Goal: Information Seeking & Learning: Learn about a topic

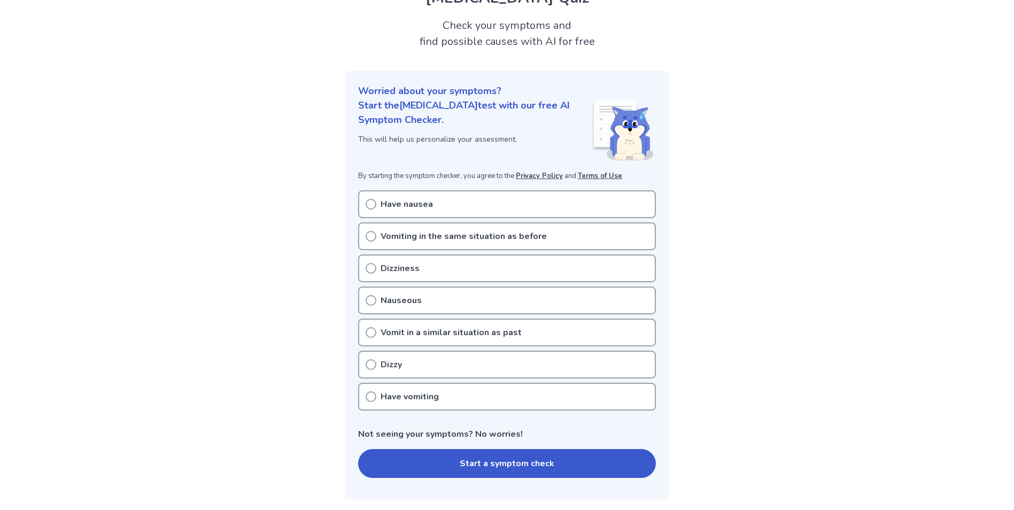
scroll to position [53, 0]
click at [545, 457] on button "Start a symptom check" at bounding box center [507, 463] width 298 height 29
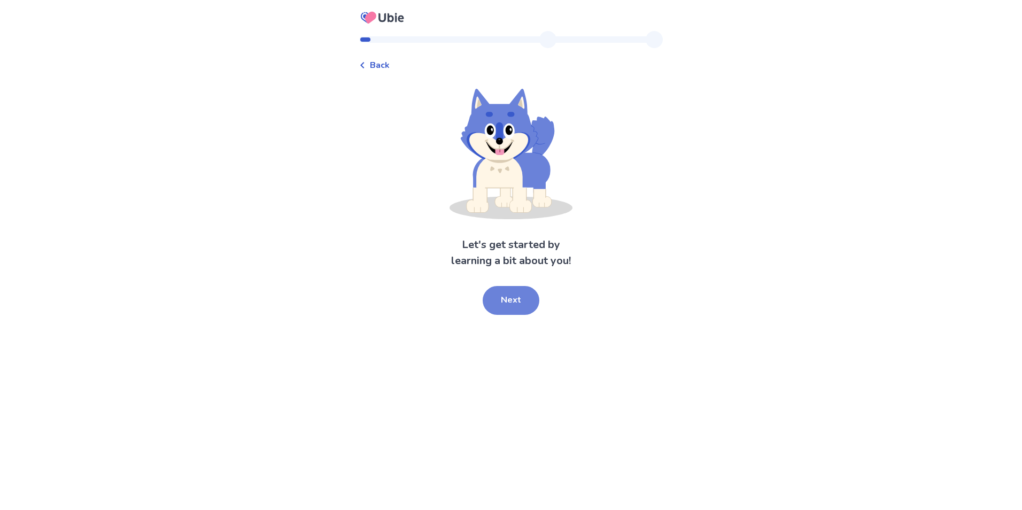
click at [526, 306] on button "Next" at bounding box center [510, 300] width 57 height 29
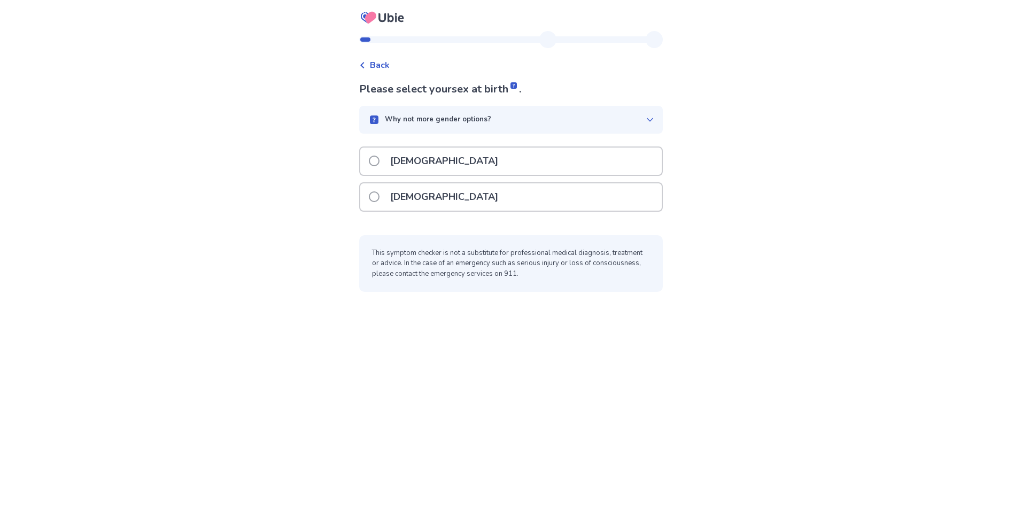
click at [477, 183] on div "[DEMOGRAPHIC_DATA]" at bounding box center [510, 196] width 301 height 27
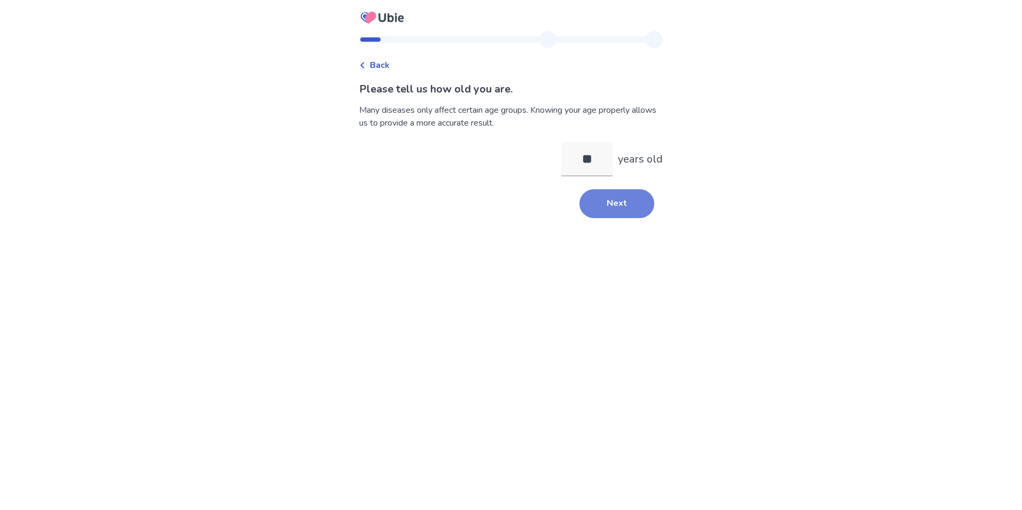
type input "**"
click at [605, 199] on button "Next" at bounding box center [616, 203] width 75 height 29
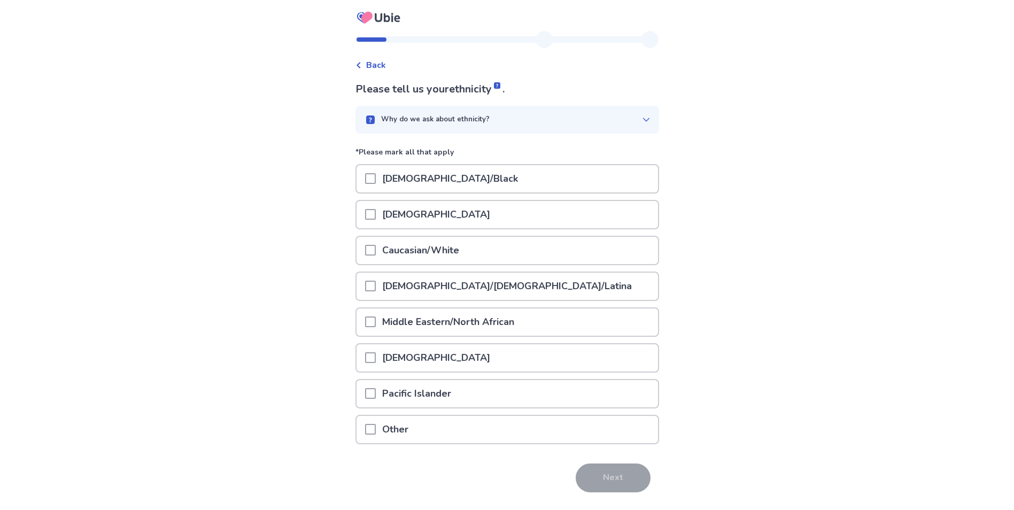
click at [374, 257] on div at bounding box center [370, 250] width 11 height 27
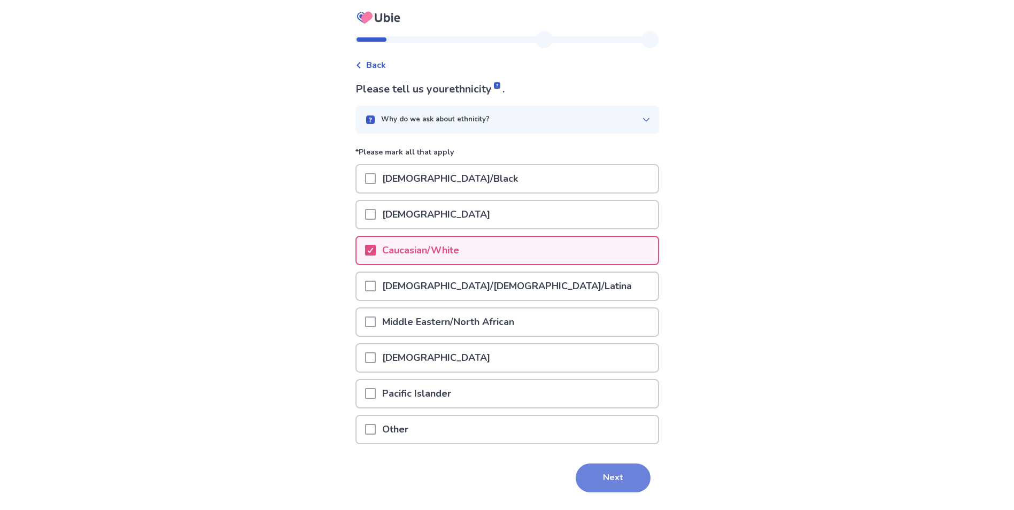
click at [610, 478] on button "Next" at bounding box center [612, 477] width 75 height 29
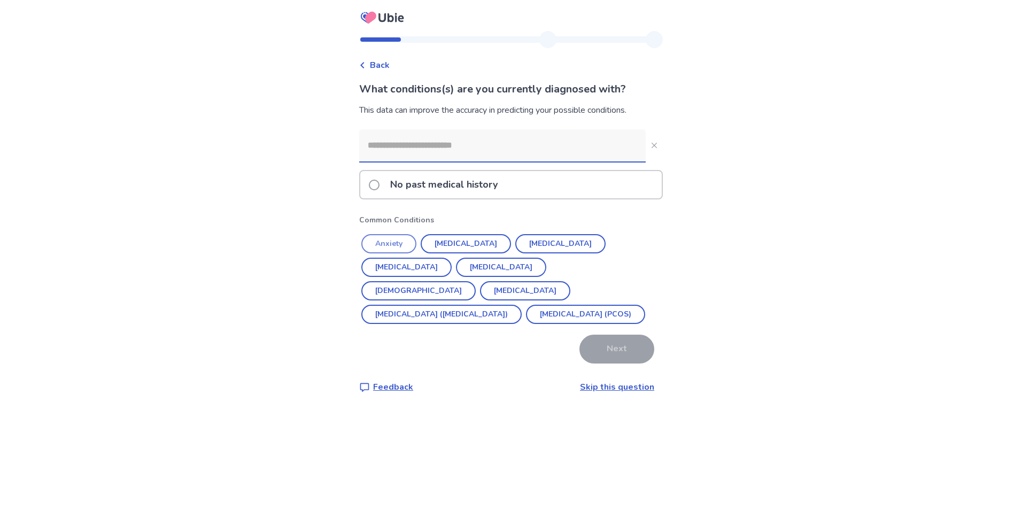
click at [408, 242] on button "Anxiety" at bounding box center [388, 243] width 55 height 19
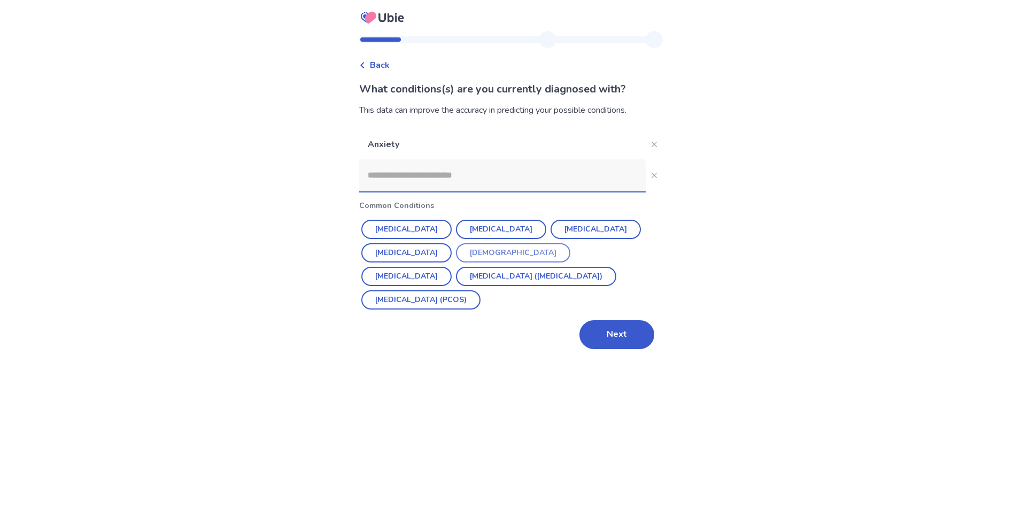
click at [485, 249] on button "[DEMOGRAPHIC_DATA]" at bounding box center [513, 252] width 114 height 19
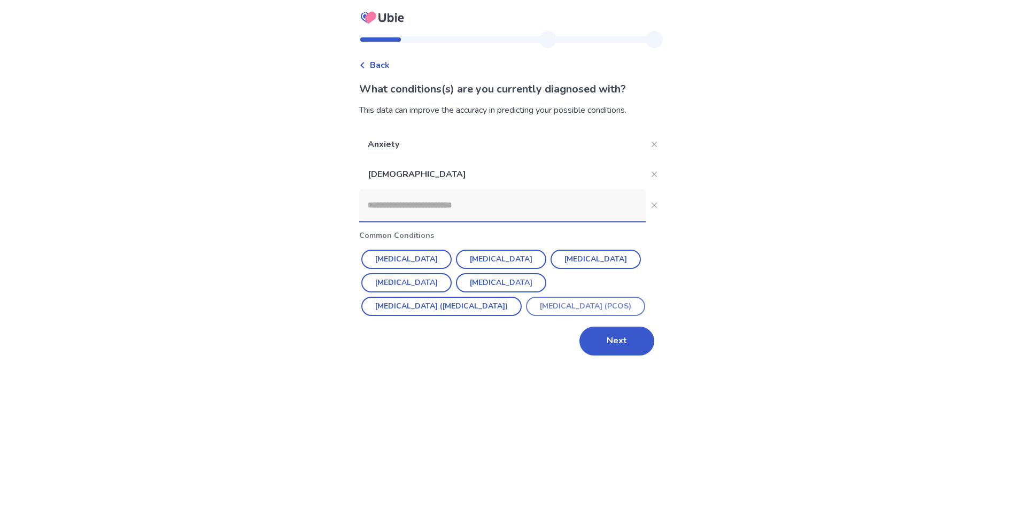
click at [526, 316] on button "[MEDICAL_DATA] (PCOS)" at bounding box center [585, 306] width 119 height 19
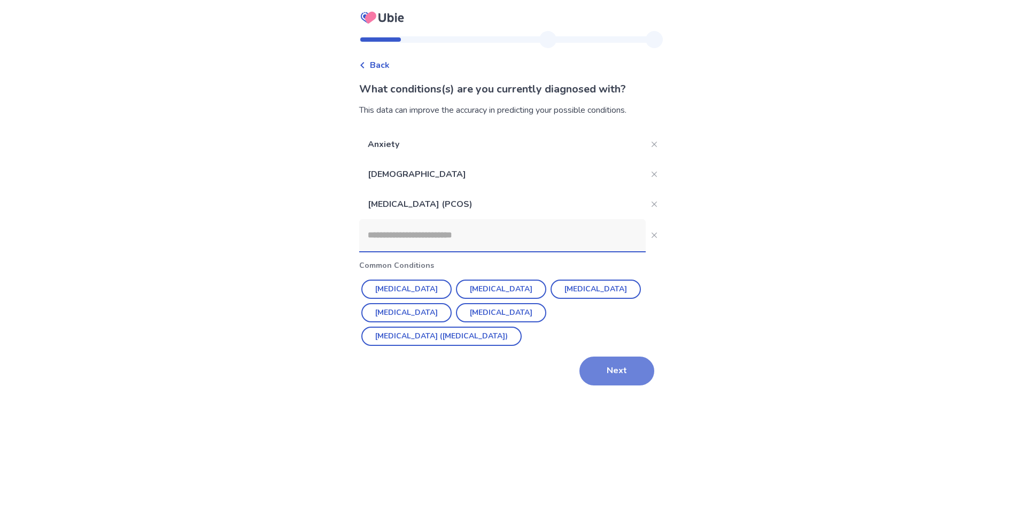
click at [614, 369] on button "Next" at bounding box center [616, 370] width 75 height 29
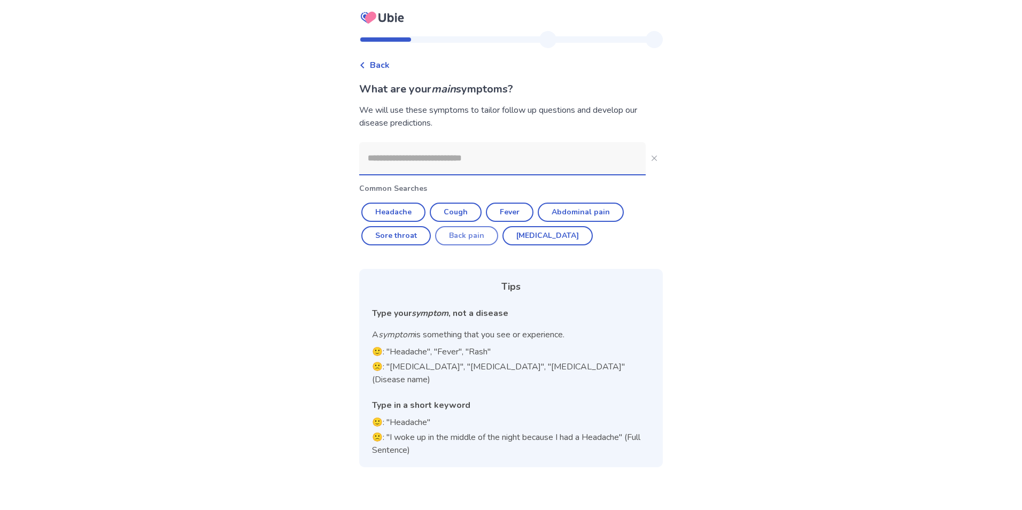
click at [468, 236] on button "Back pain" at bounding box center [466, 235] width 63 height 19
type input "*********"
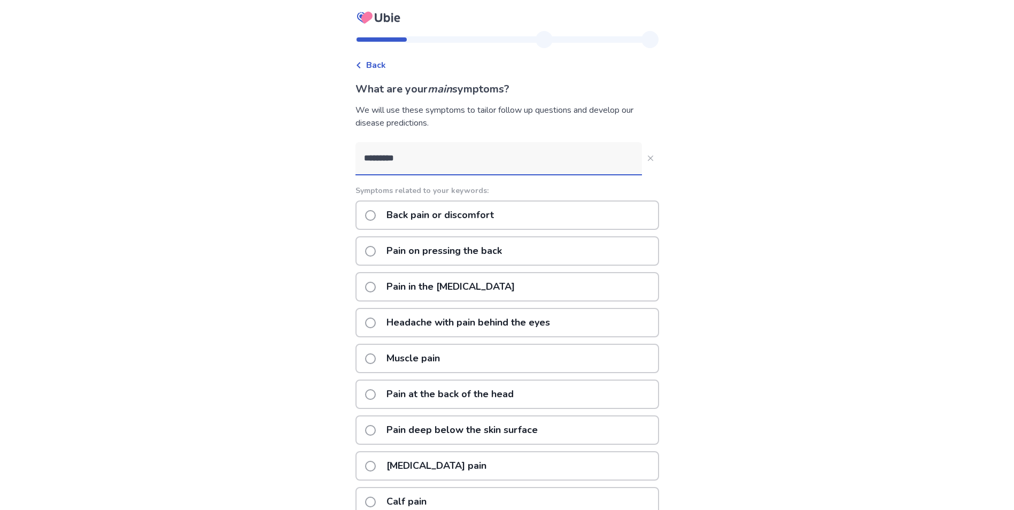
click at [376, 214] on span at bounding box center [370, 215] width 11 height 11
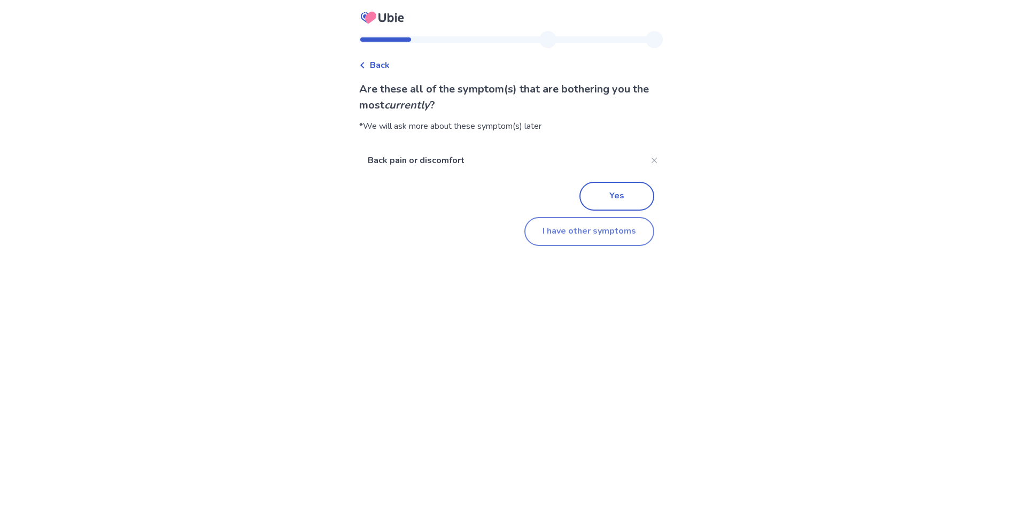
click at [606, 239] on button "I have other symptoms" at bounding box center [589, 231] width 130 height 29
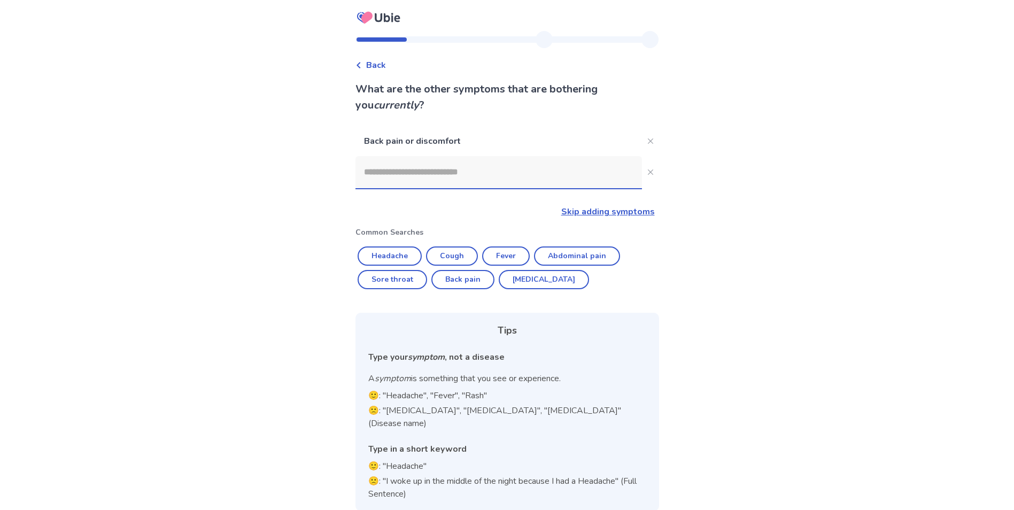
click at [414, 166] on input at bounding box center [498, 172] width 286 height 32
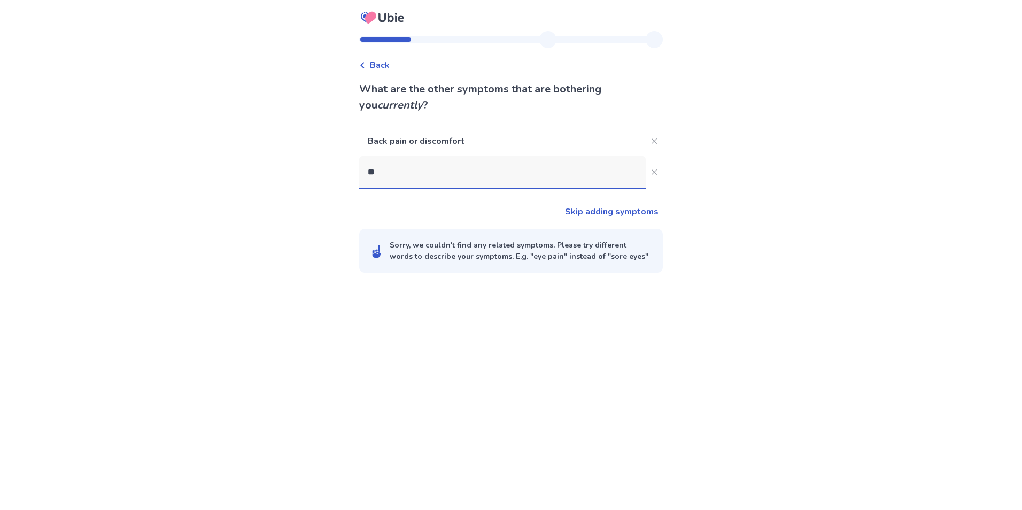
type input "***"
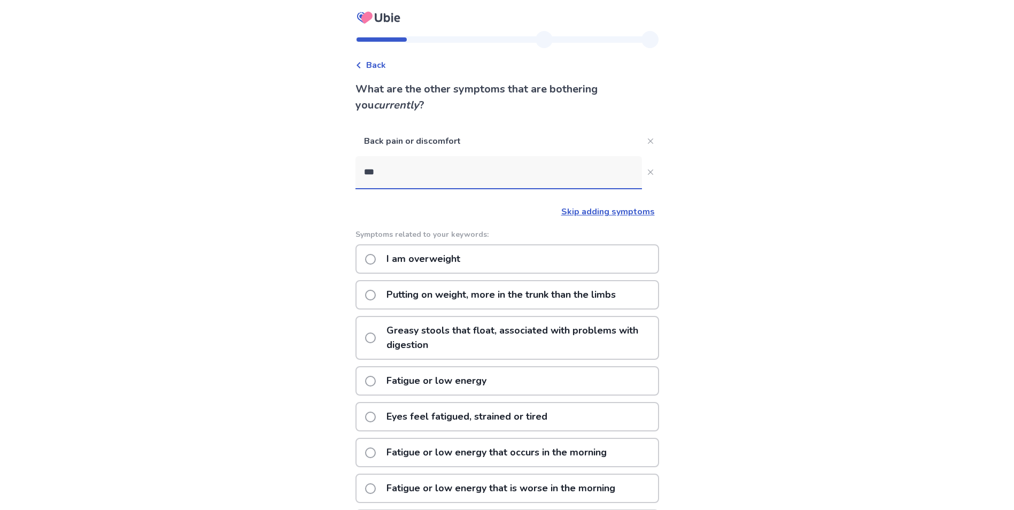
click at [398, 292] on p "Putting on weight, more in the trunk than the limbs" at bounding box center [501, 294] width 242 height 27
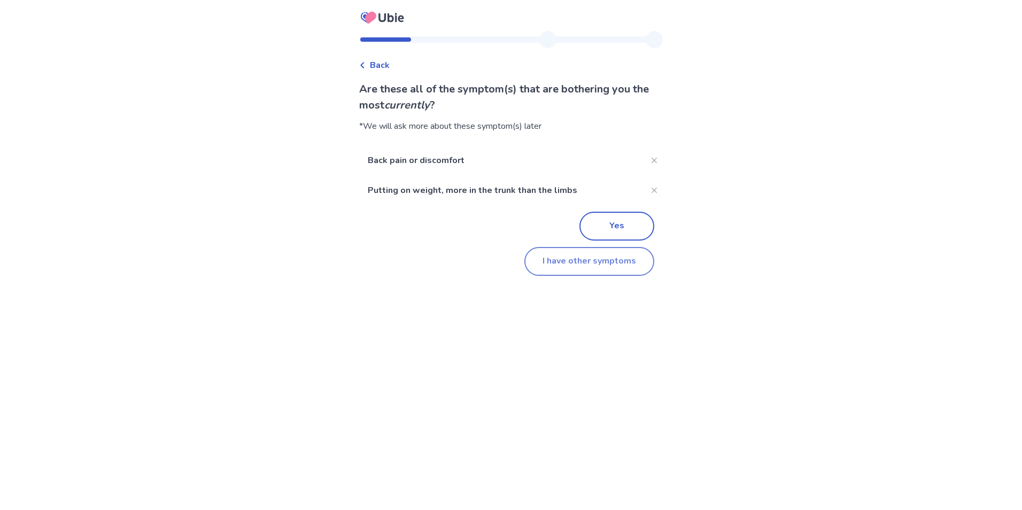
click at [572, 264] on button "I have other symptoms" at bounding box center [589, 261] width 130 height 29
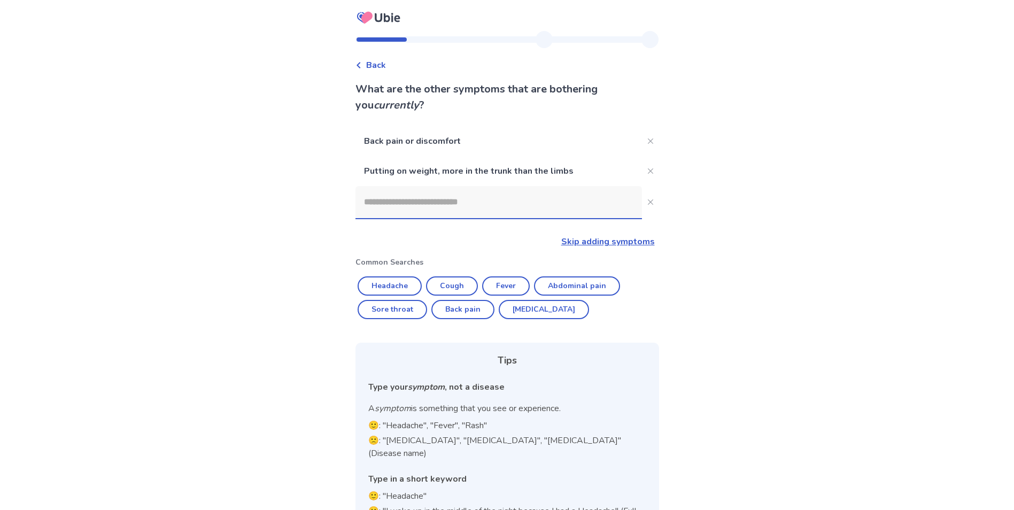
click at [433, 209] on input at bounding box center [498, 202] width 286 height 32
type input "*"
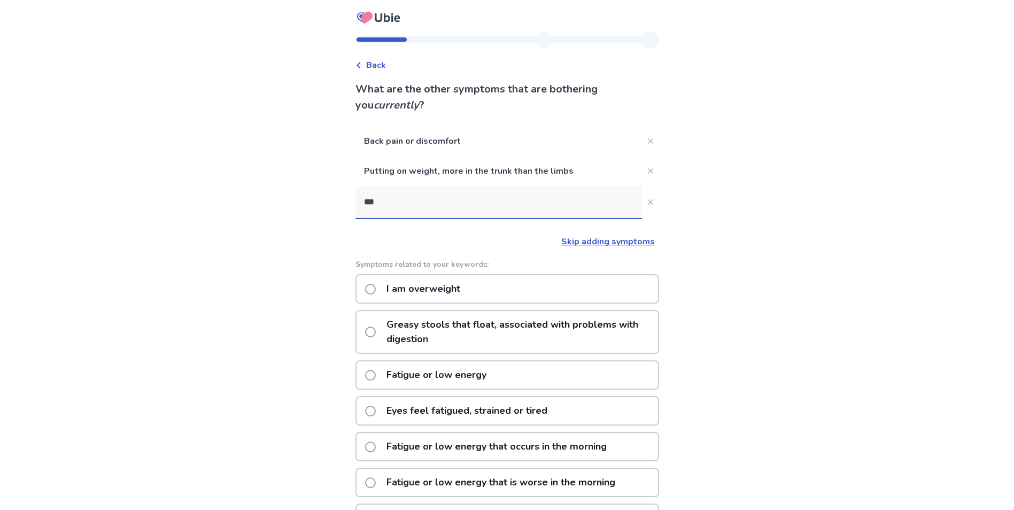
type input "***"
click at [376, 336] on span at bounding box center [370, 331] width 11 height 11
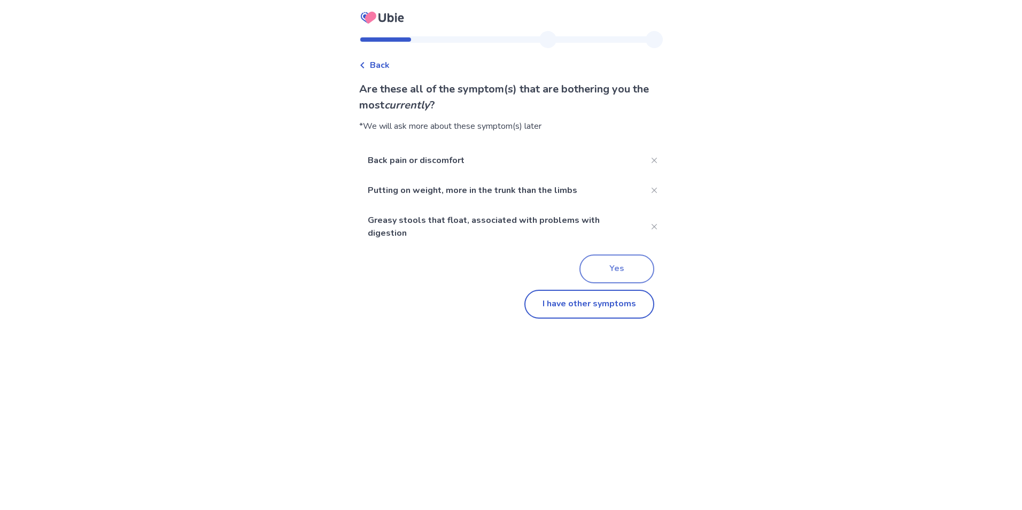
click at [621, 265] on button "Yes" at bounding box center [616, 268] width 75 height 29
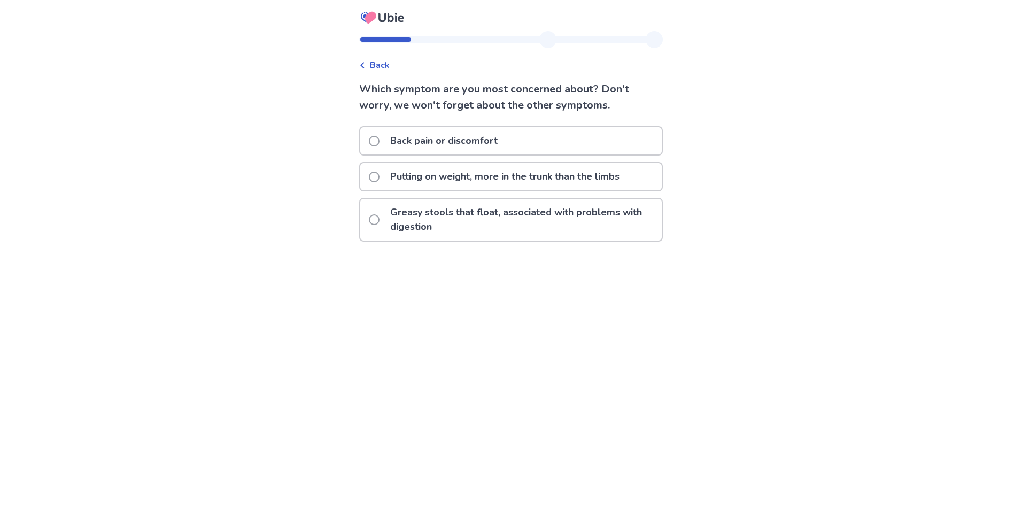
click at [379, 175] on span at bounding box center [374, 177] width 11 height 11
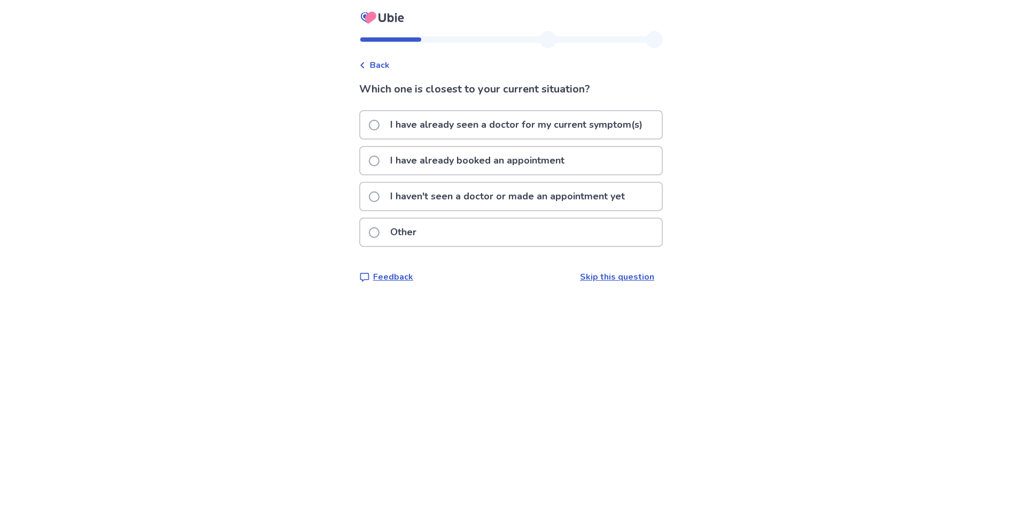
click at [378, 200] on span at bounding box center [374, 196] width 11 height 11
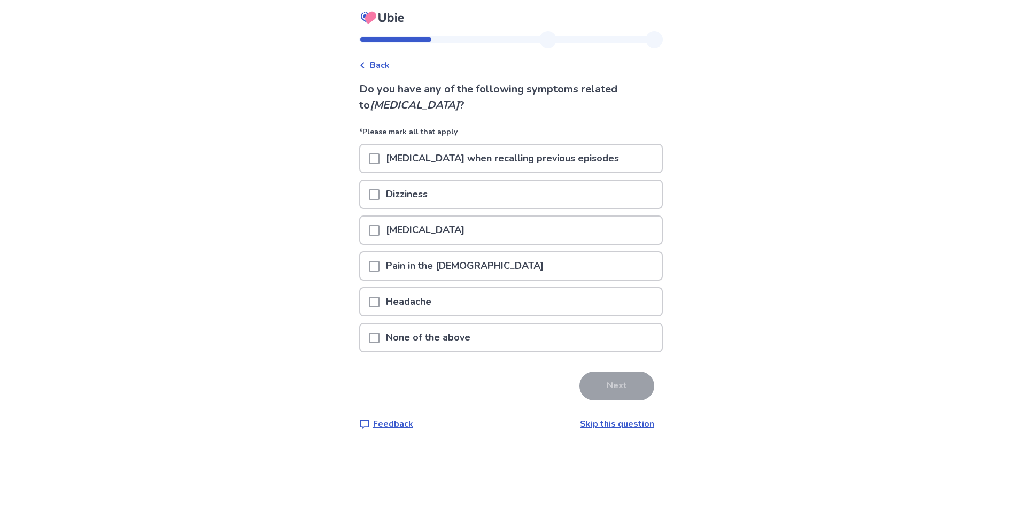
click at [379, 232] on span at bounding box center [374, 230] width 11 height 11
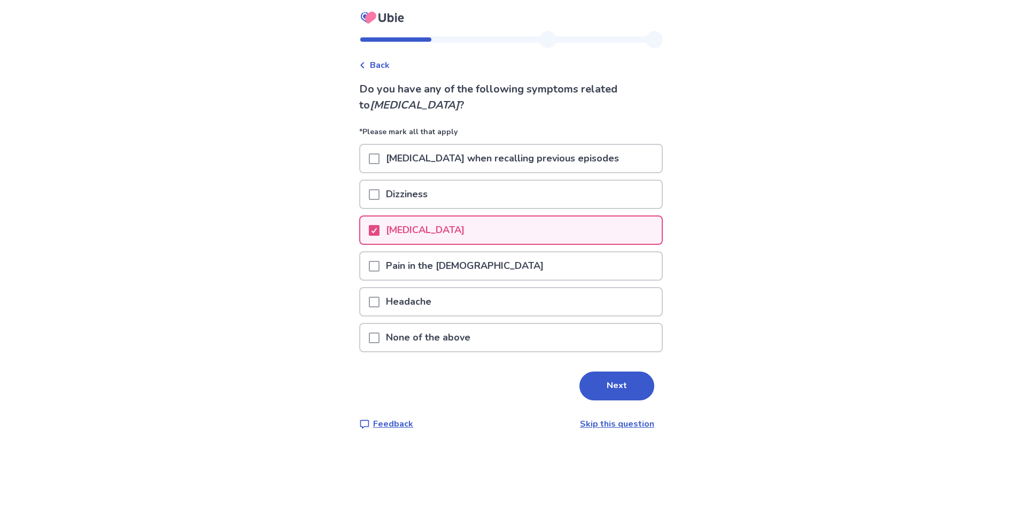
click at [379, 270] on span at bounding box center [374, 266] width 11 height 11
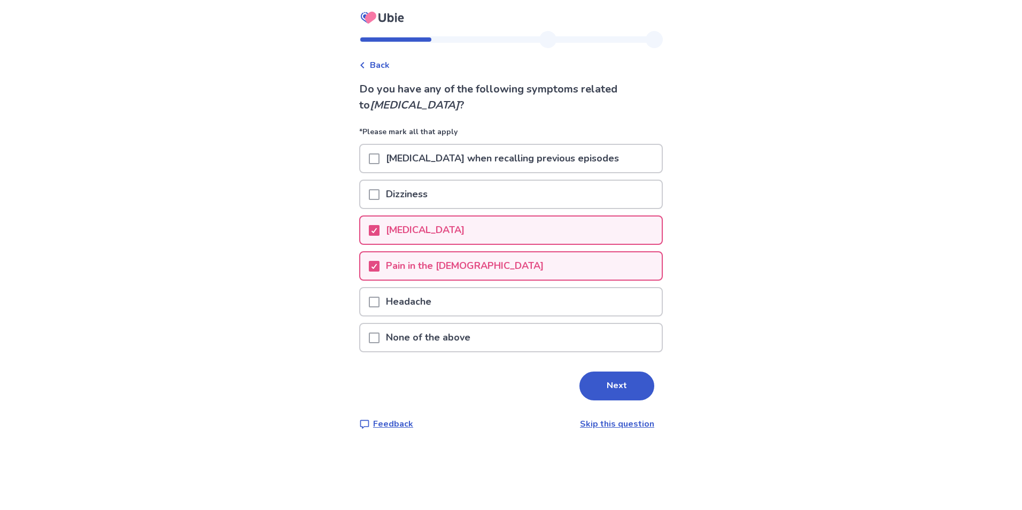
click at [378, 302] on span at bounding box center [374, 302] width 11 height 11
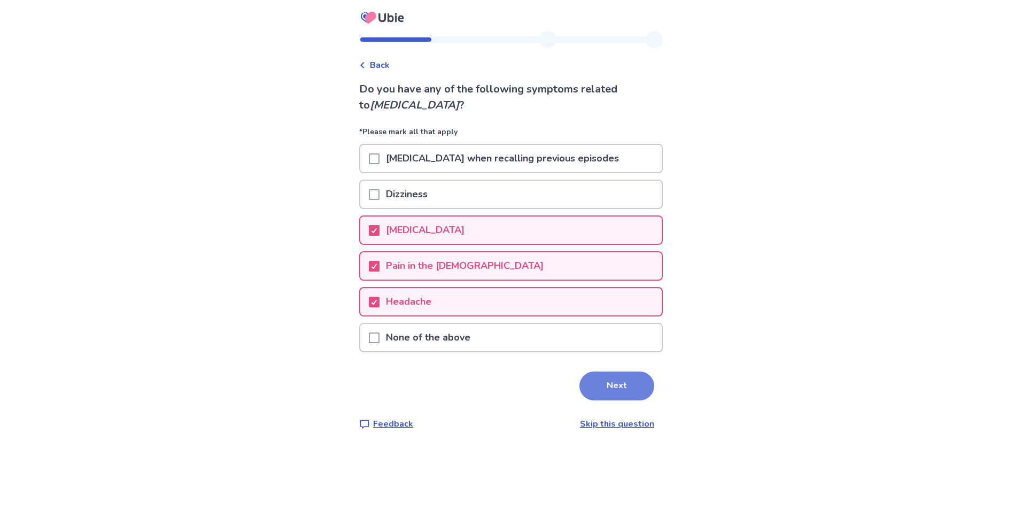
click at [611, 399] on button "Next" at bounding box center [616, 385] width 75 height 29
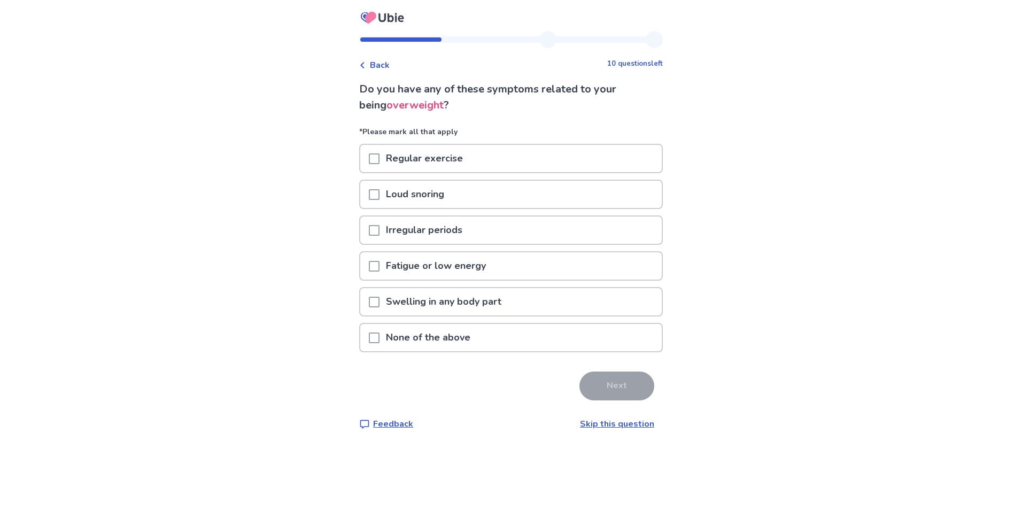
click at [379, 267] on span at bounding box center [374, 266] width 11 height 11
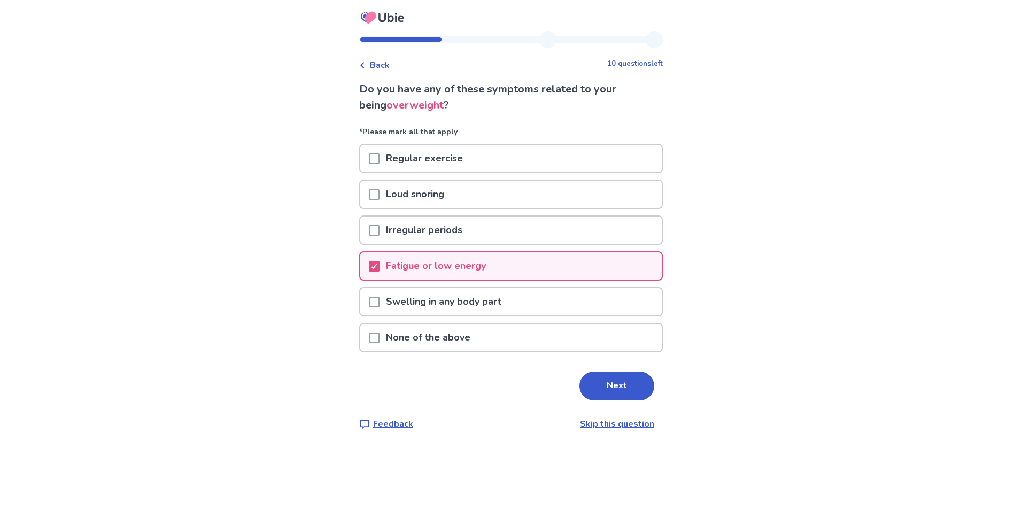
click at [378, 194] on span at bounding box center [374, 194] width 11 height 11
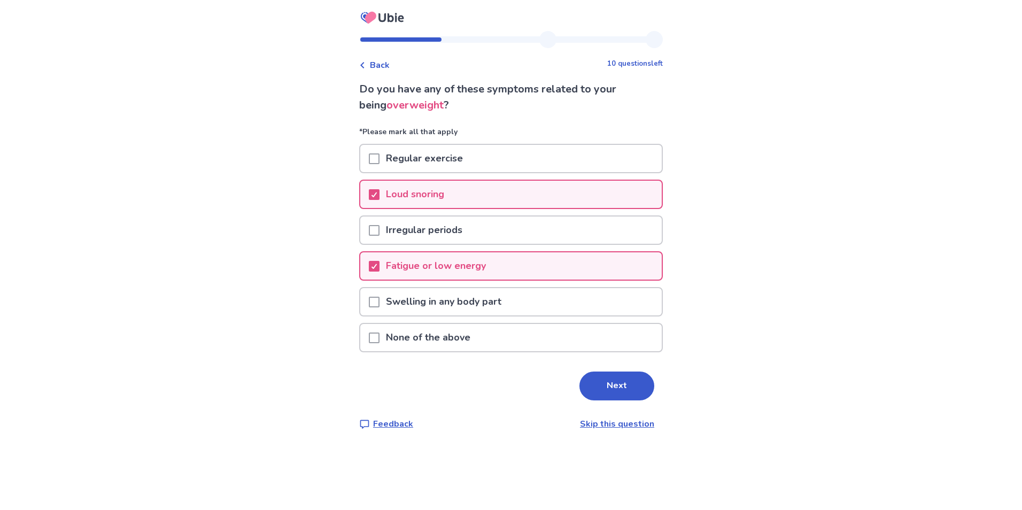
click at [379, 232] on span at bounding box center [374, 230] width 11 height 11
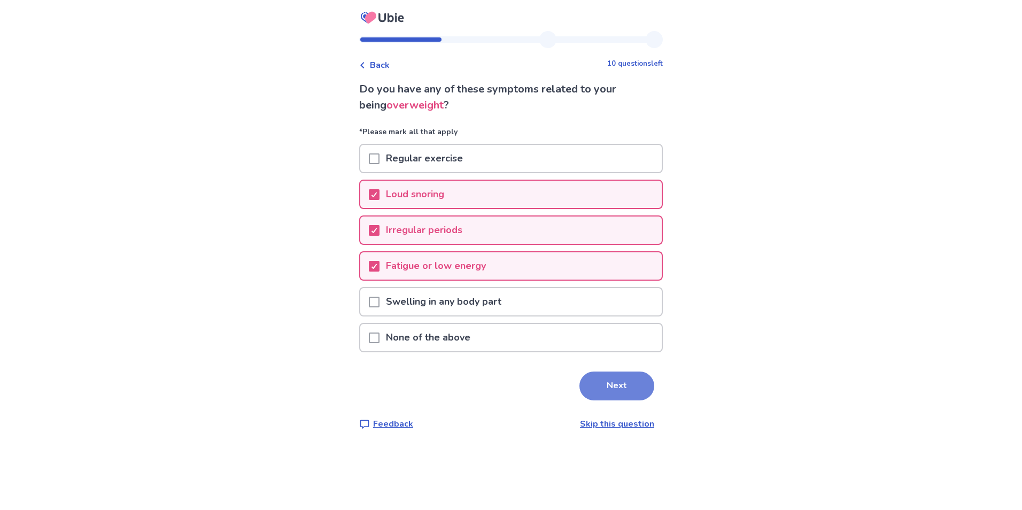
click at [617, 380] on button "Next" at bounding box center [616, 385] width 75 height 29
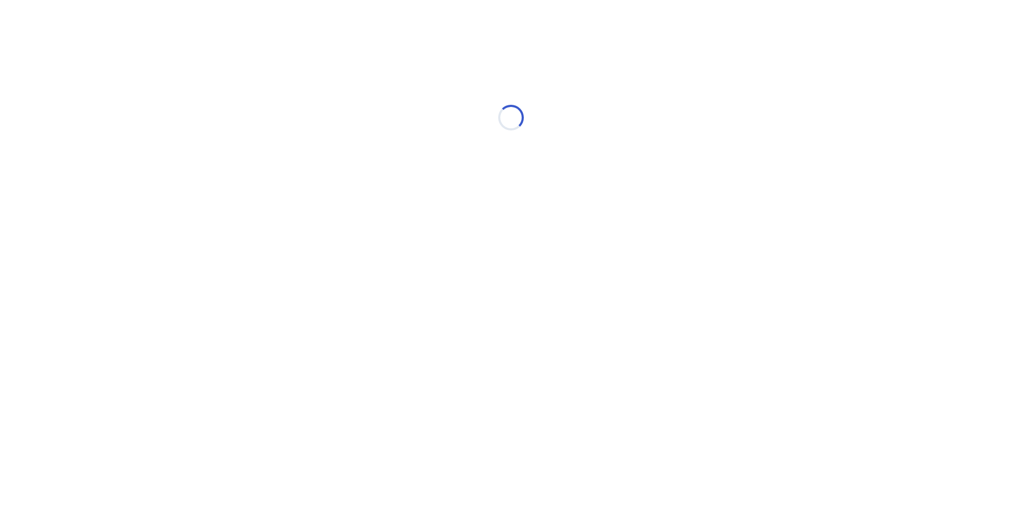
select select "*"
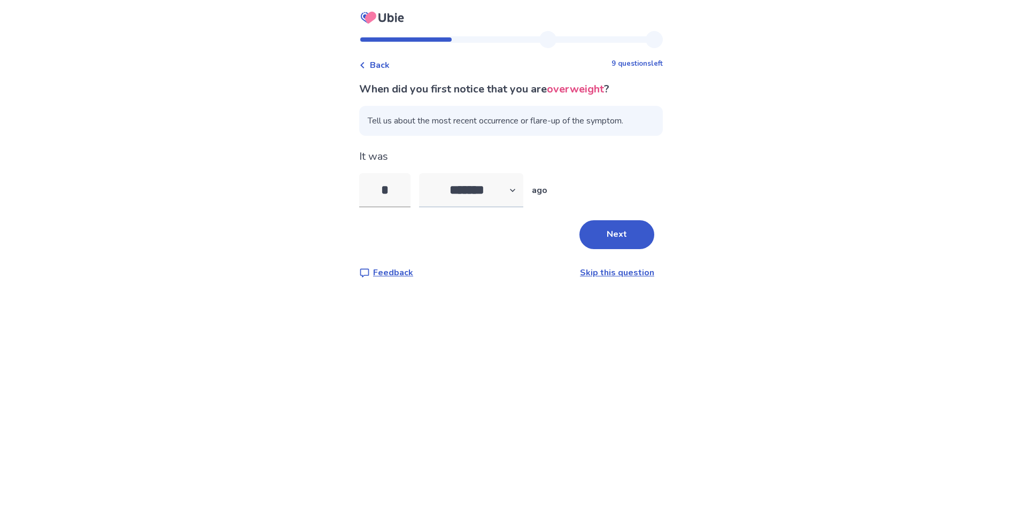
type input "*"
click at [521, 188] on select "******* ****** ******* ******** *******" at bounding box center [471, 190] width 104 height 34
select select "*"
click at [425, 173] on select "******* ****** ******* ******** *******" at bounding box center [471, 190] width 104 height 34
click at [605, 239] on button "Next" at bounding box center [616, 234] width 75 height 29
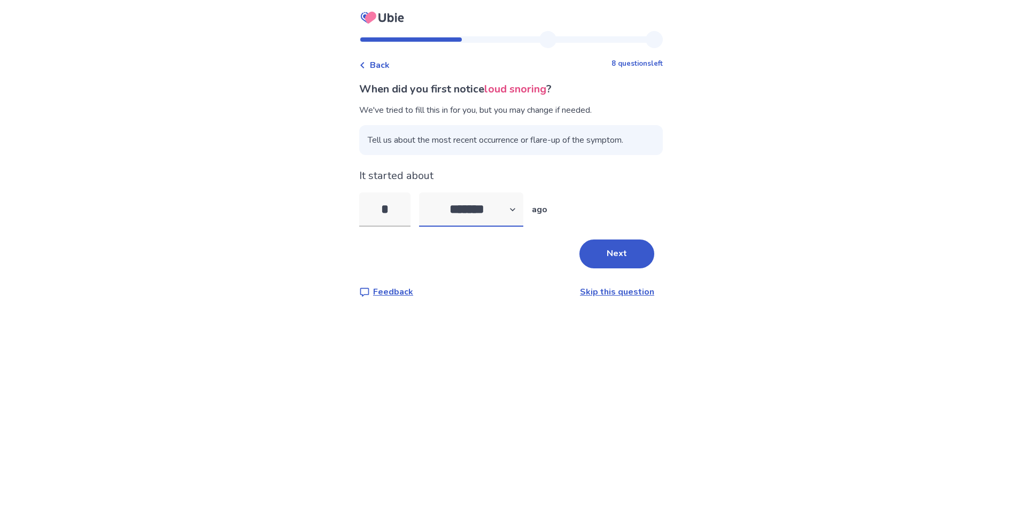
click at [520, 211] on select "******* ****** ******* ******** *******" at bounding box center [471, 209] width 104 height 34
select select "*"
click at [425, 192] on select "******* ****** ******* ******** *******" at bounding box center [471, 209] width 104 height 34
click at [607, 252] on button "Next" at bounding box center [616, 253] width 75 height 29
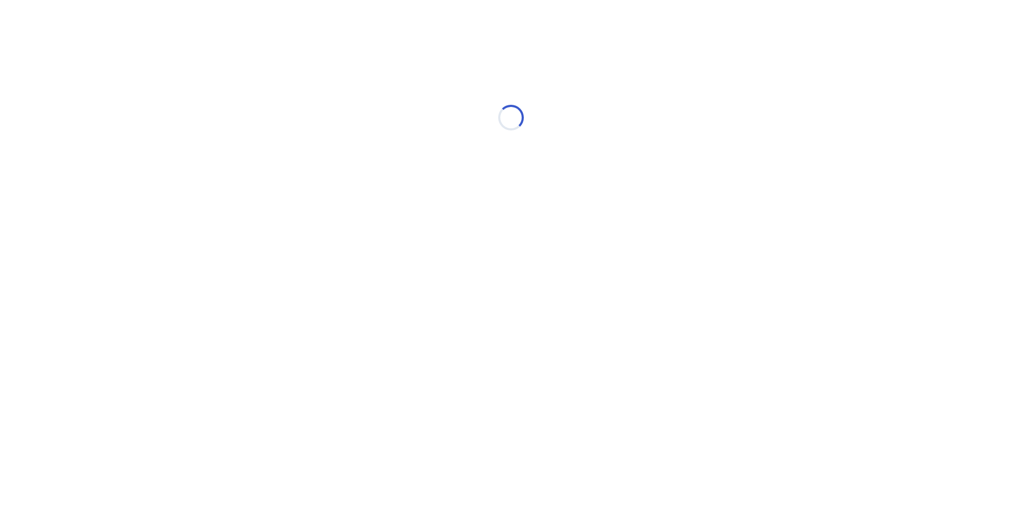
select select "*"
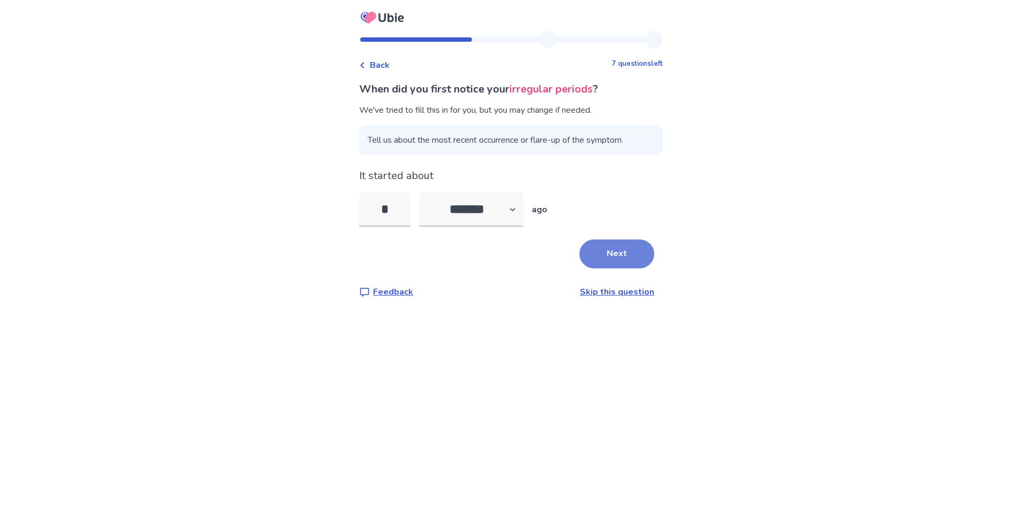
click at [628, 256] on button "Next" at bounding box center [616, 253] width 75 height 29
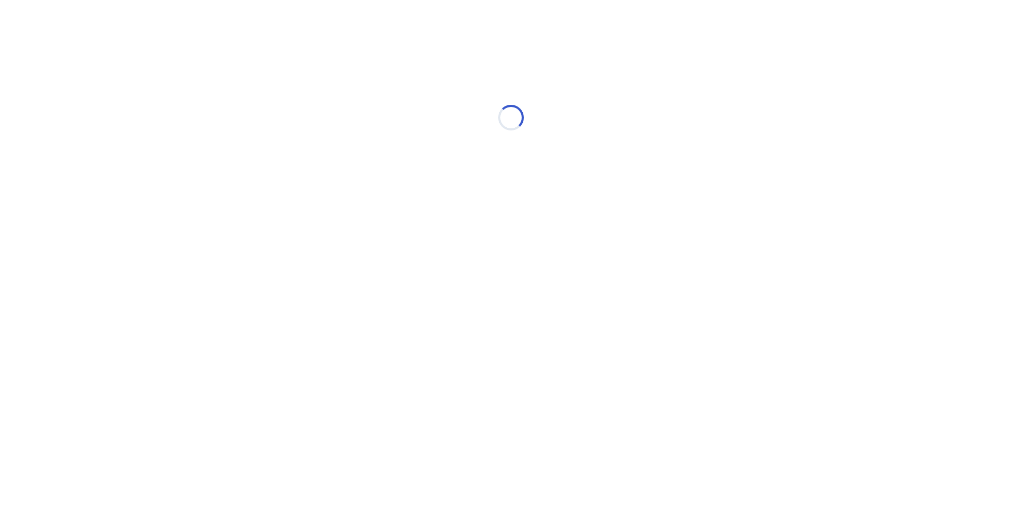
select select "*"
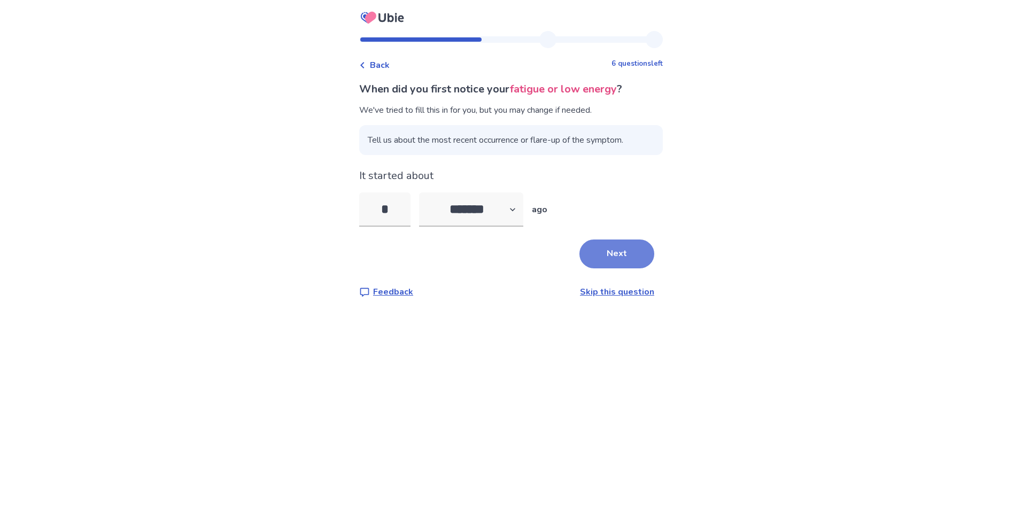
click at [613, 255] on button "Next" at bounding box center [616, 253] width 75 height 29
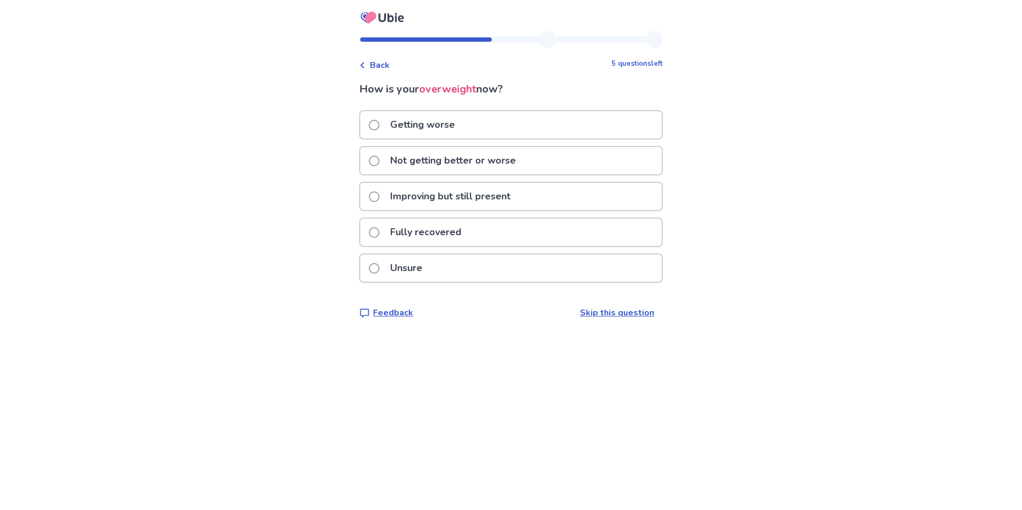
click at [414, 163] on p "Not getting better or worse" at bounding box center [453, 160] width 138 height 27
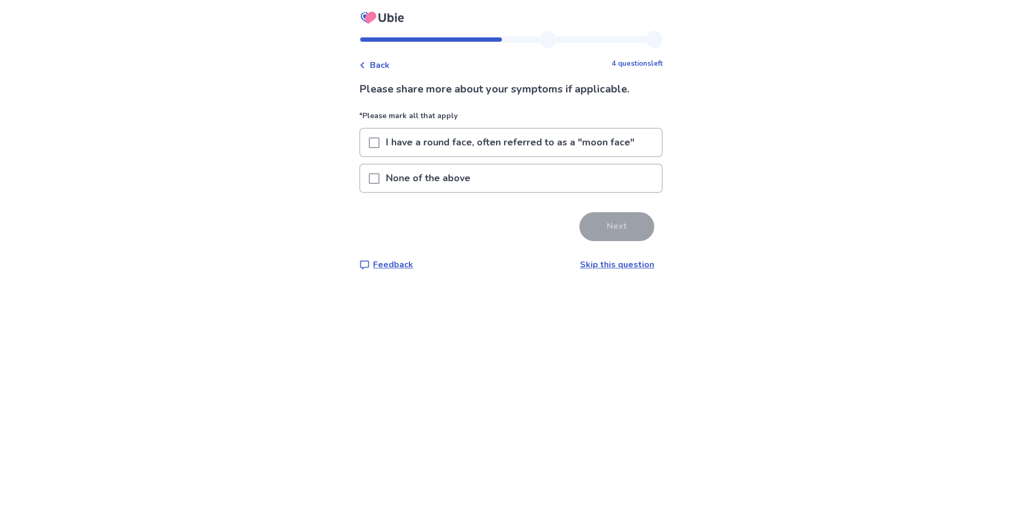
click at [417, 178] on p "None of the above" at bounding box center [427, 178] width 97 height 27
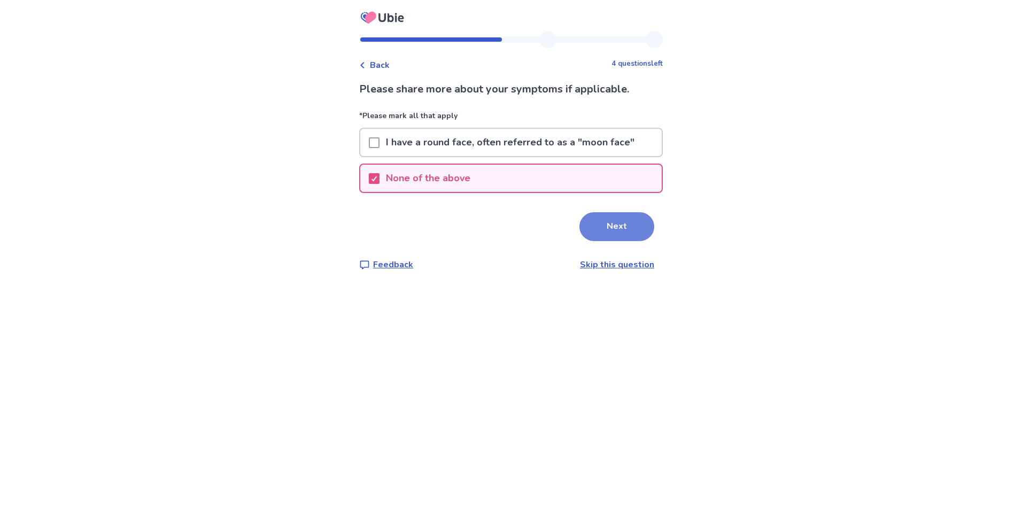
click at [616, 226] on button "Next" at bounding box center [616, 226] width 75 height 29
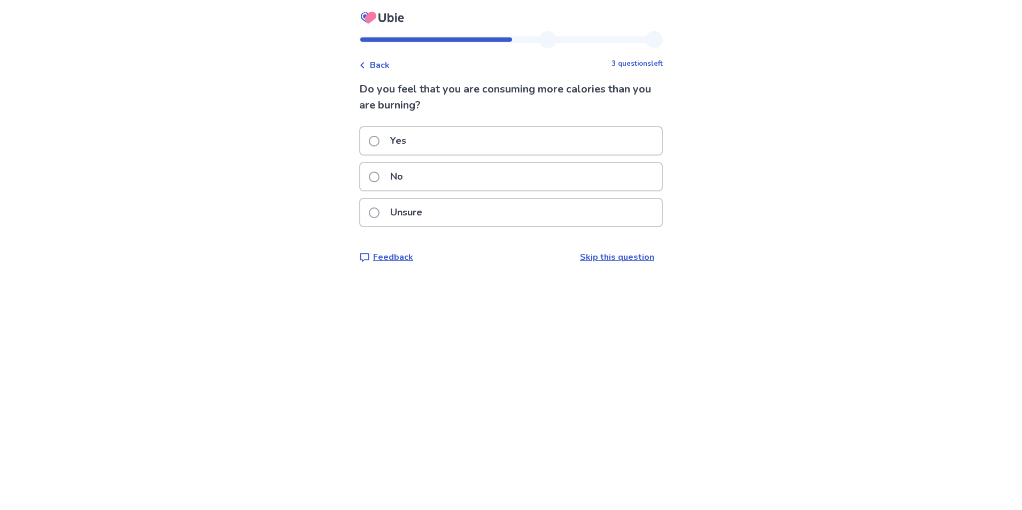
click at [379, 214] on span at bounding box center [374, 212] width 11 height 11
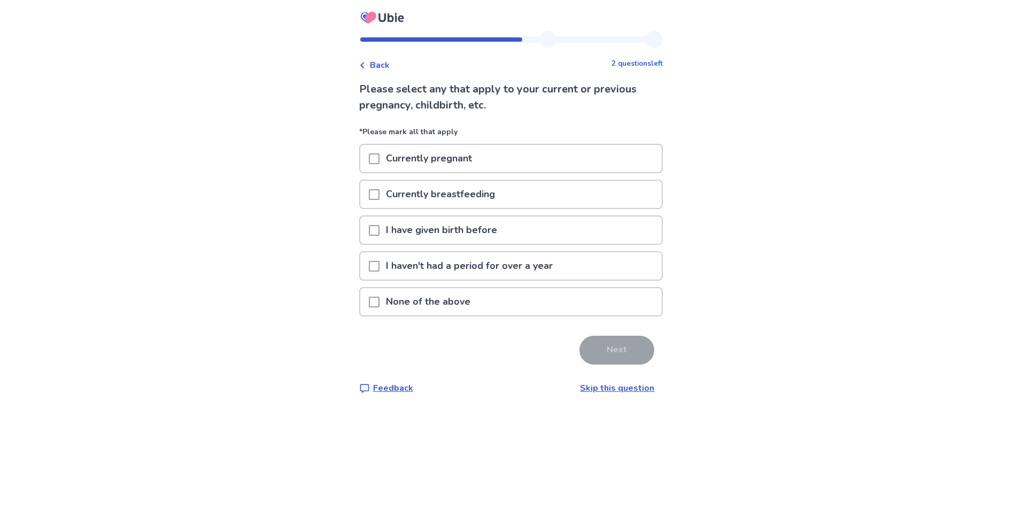
click at [379, 231] on span at bounding box center [374, 230] width 11 height 11
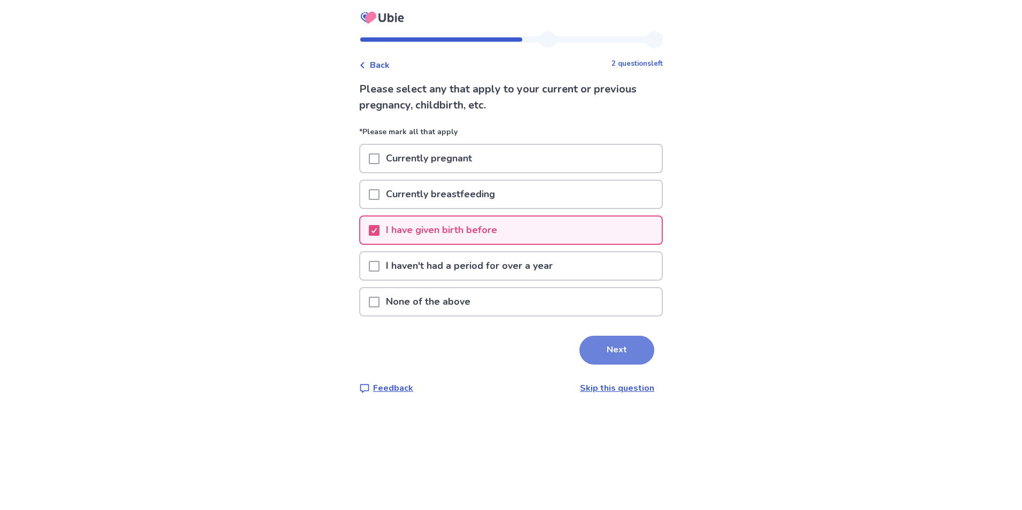
click at [588, 346] on button "Next" at bounding box center [616, 350] width 75 height 29
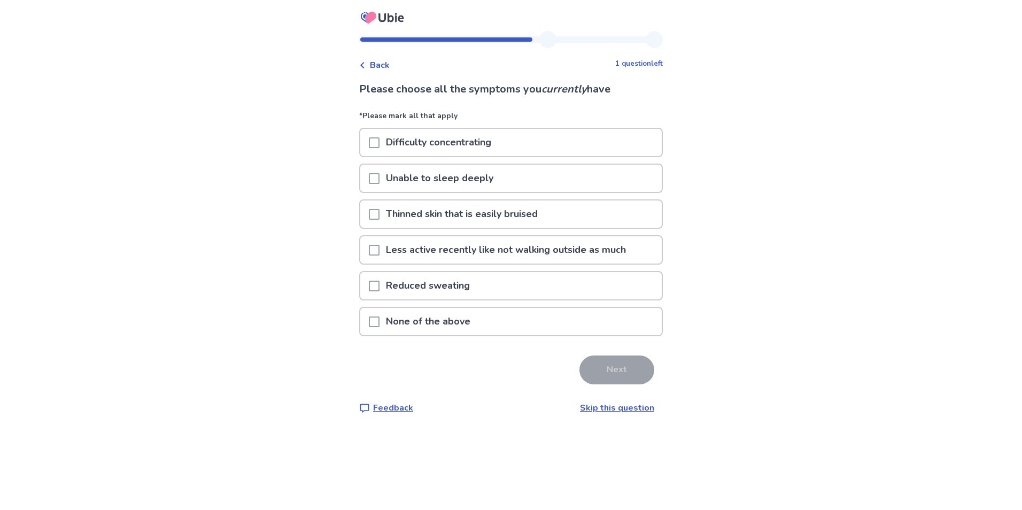
click at [378, 143] on span at bounding box center [374, 142] width 11 height 11
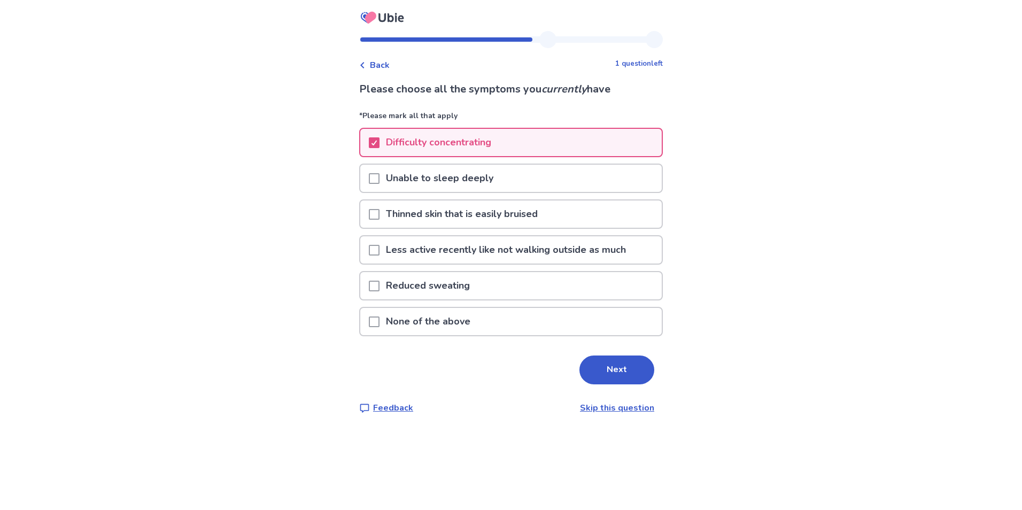
click at [378, 181] on span at bounding box center [374, 178] width 11 height 11
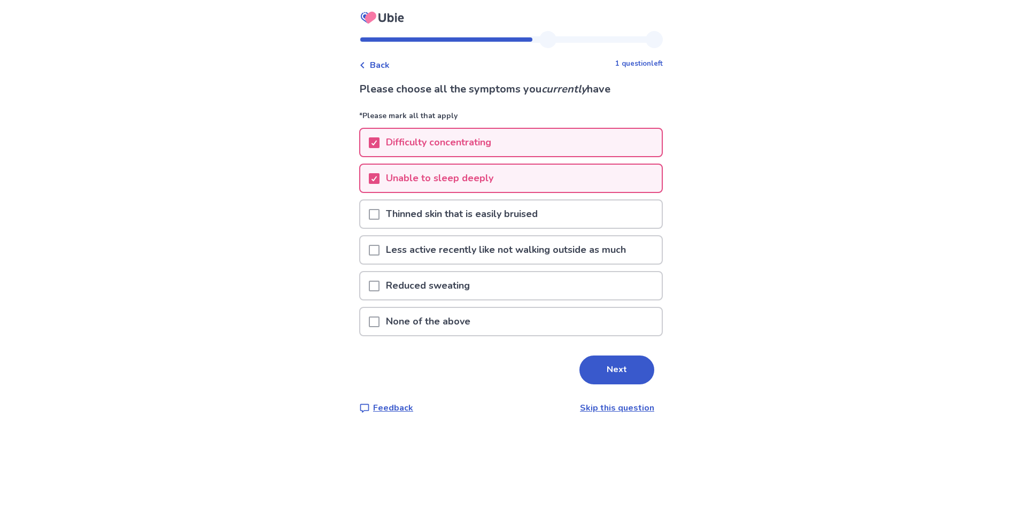
click at [379, 219] on span at bounding box center [374, 214] width 11 height 11
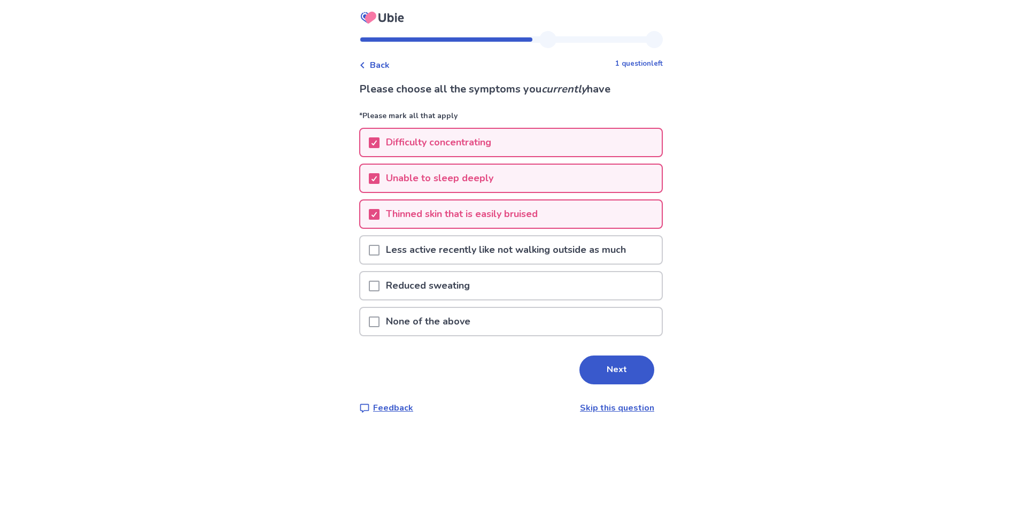
click at [379, 250] on span at bounding box center [374, 250] width 11 height 11
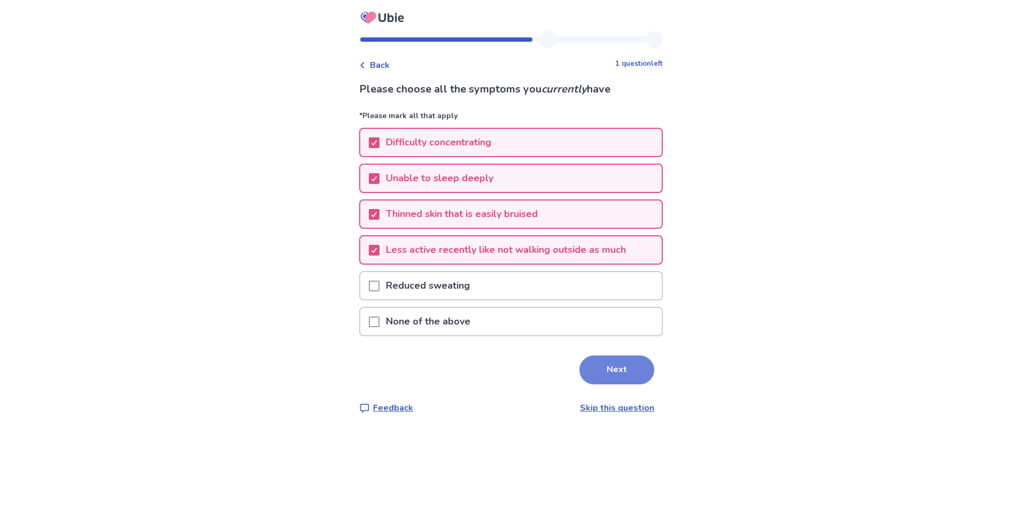
click at [619, 362] on button "Next" at bounding box center [616, 369] width 75 height 29
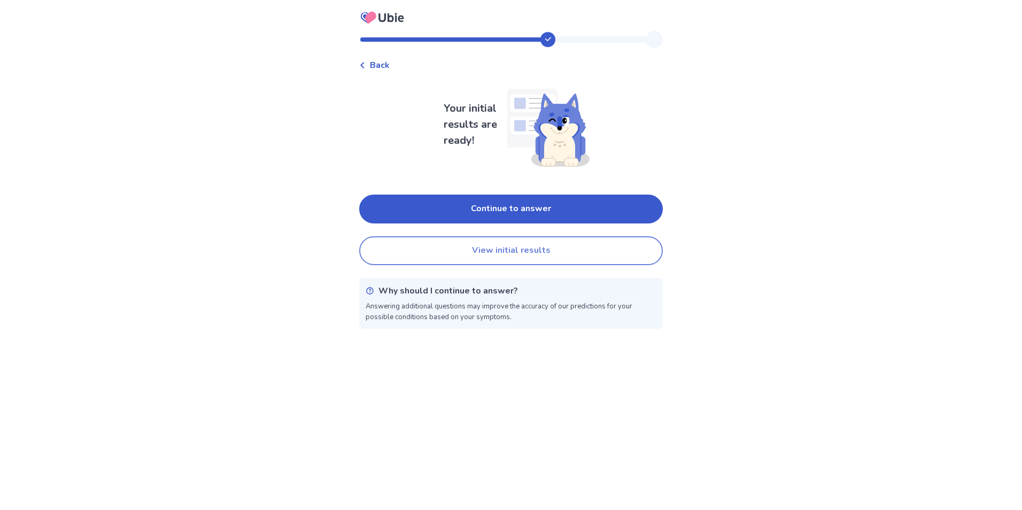
click at [530, 255] on button "View initial results" at bounding box center [510, 250] width 303 height 29
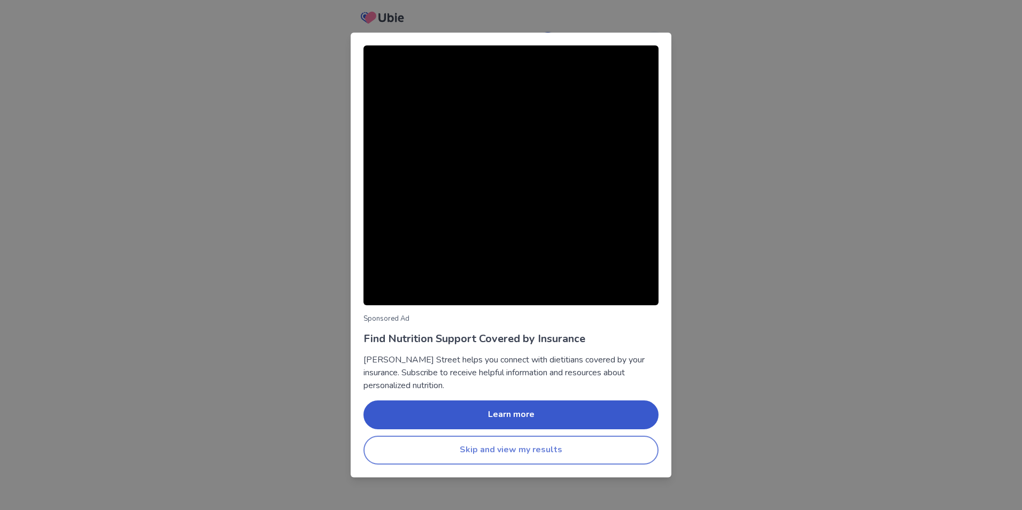
click at [530, 443] on button "Skip and view my results" at bounding box center [510, 449] width 295 height 29
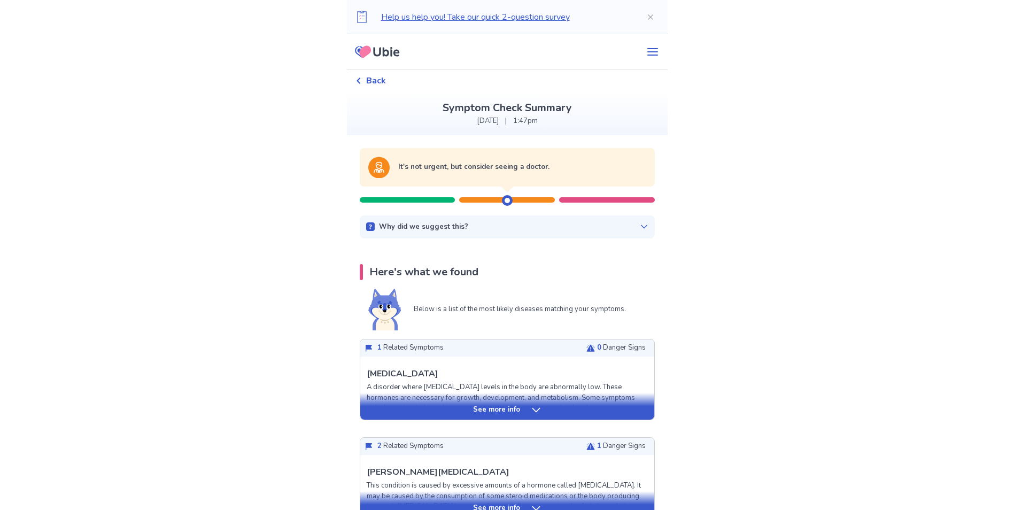
click at [519, 415] on div "See more info" at bounding box center [507, 406] width 294 height 27
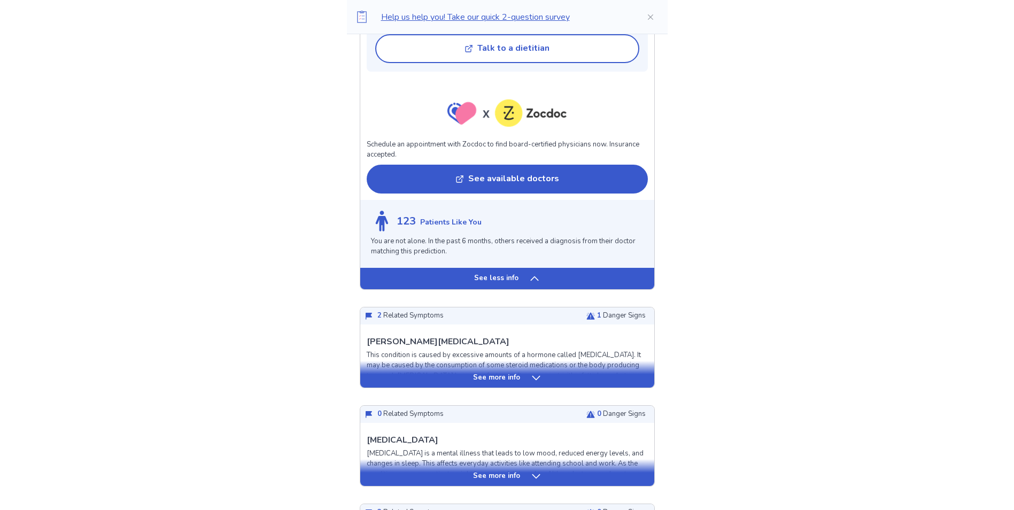
scroll to position [962, 0]
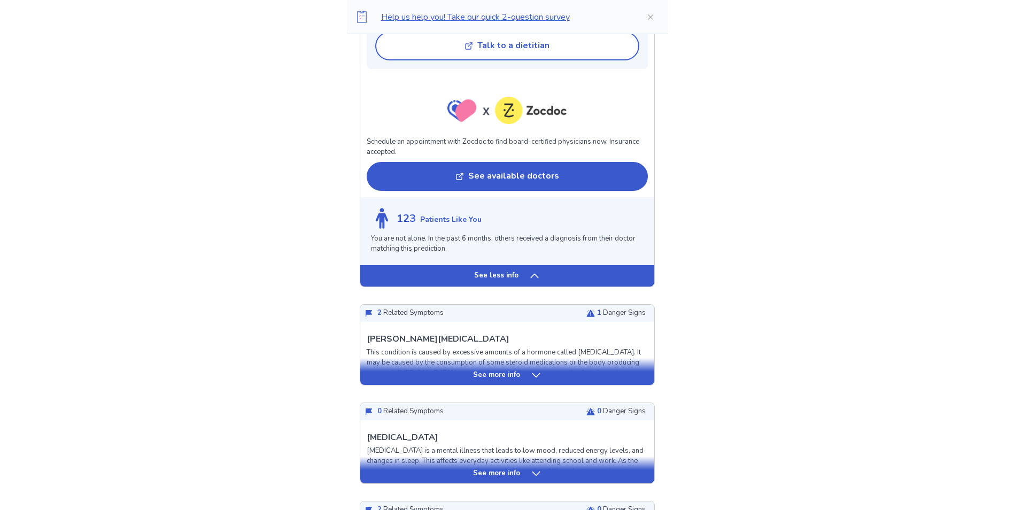
click at [537, 370] on icon at bounding box center [536, 375] width 11 height 11
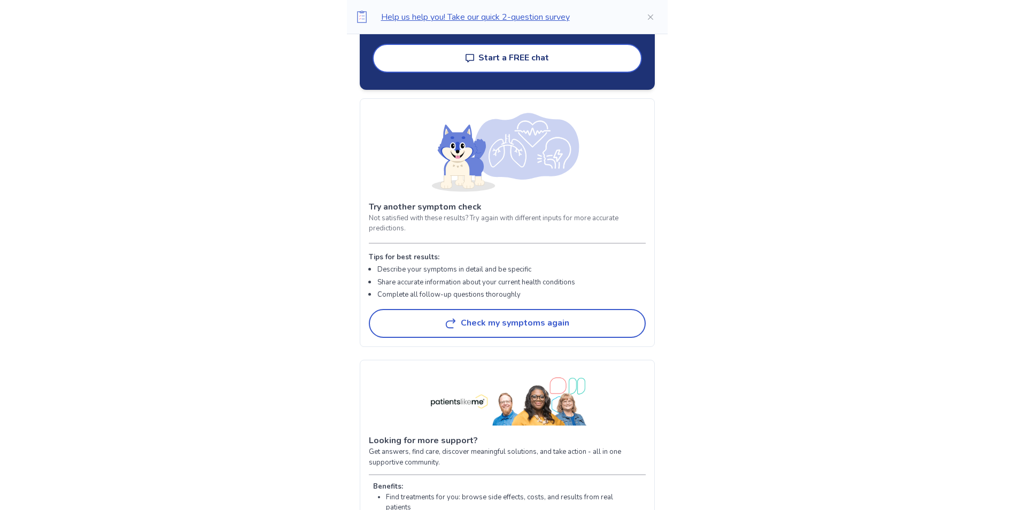
scroll to position [3420, 0]
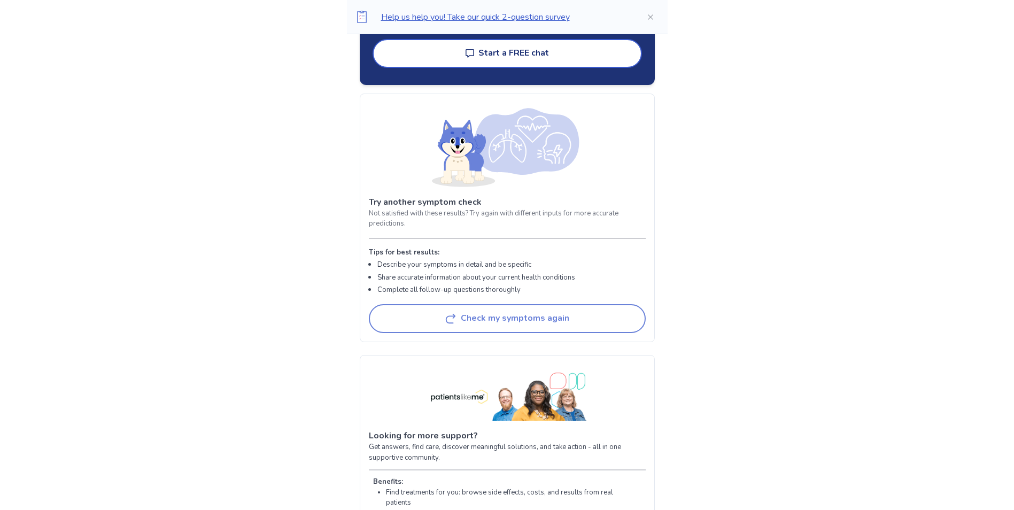
click at [471, 309] on button "Check my symptoms again" at bounding box center [507, 318] width 277 height 29
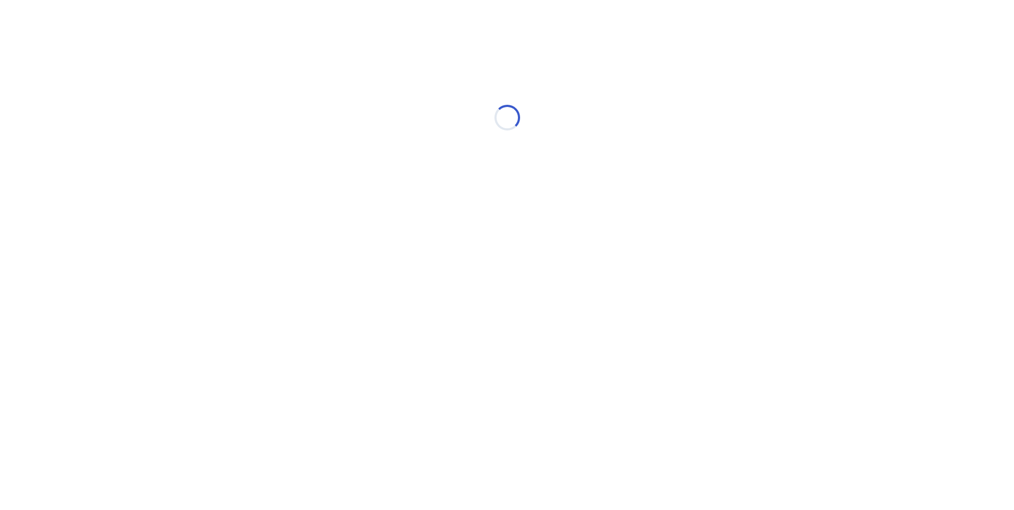
scroll to position [0, 0]
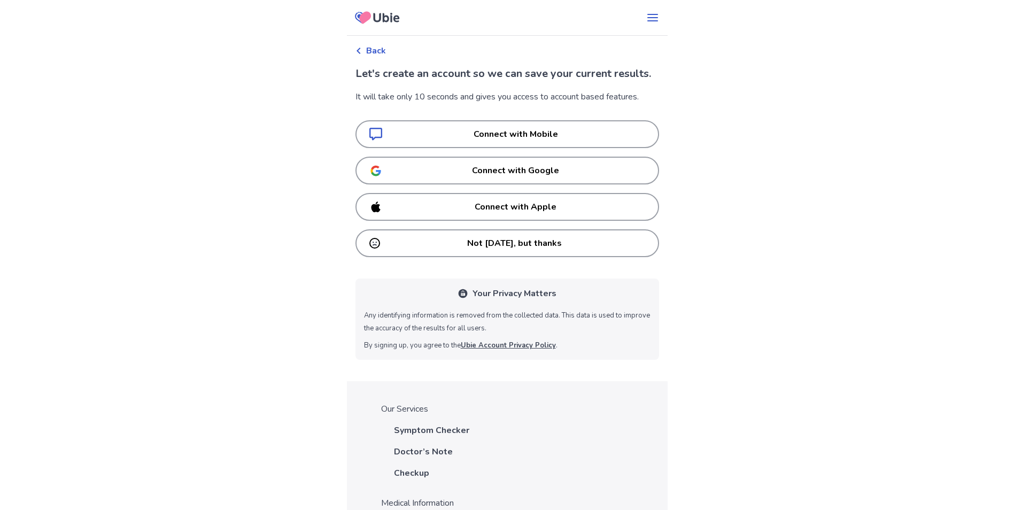
click at [551, 250] on p "Not [DATE], but thanks" at bounding box center [514, 243] width 261 height 13
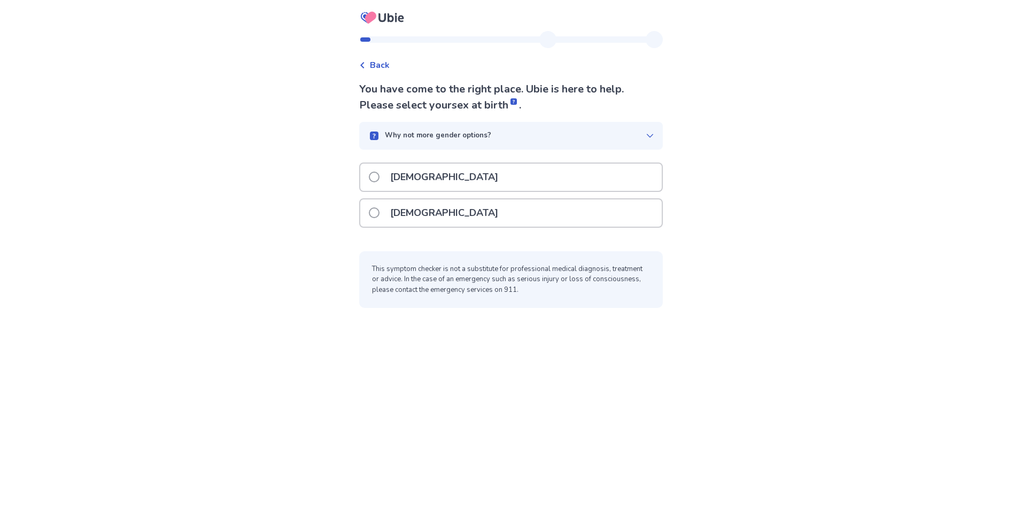
click at [379, 212] on span at bounding box center [374, 212] width 11 height 11
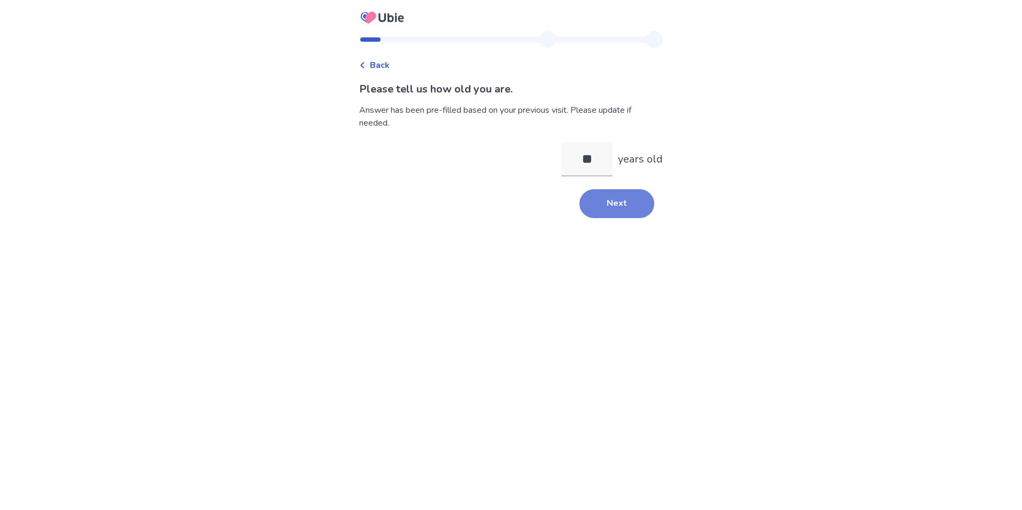
click at [624, 211] on button "Next" at bounding box center [616, 203] width 75 height 29
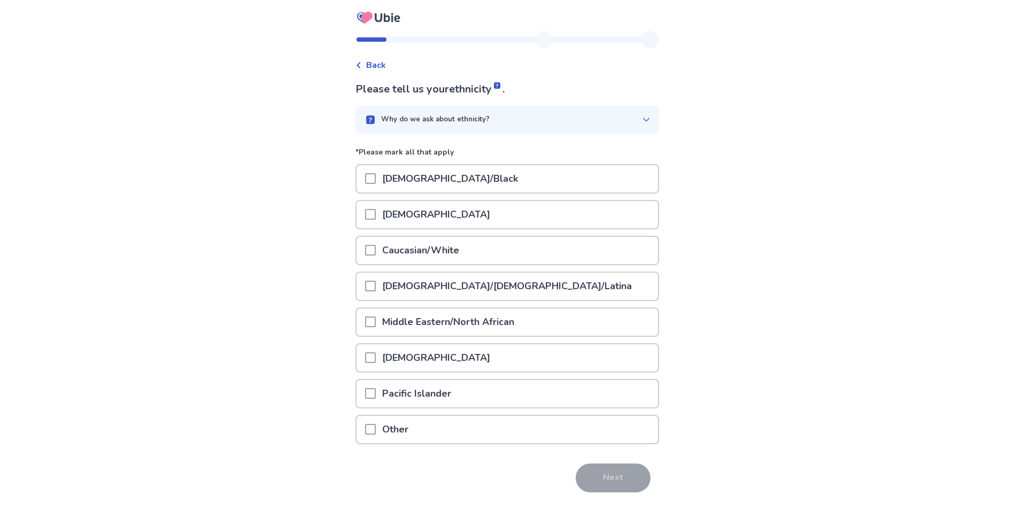
click at [376, 247] on span at bounding box center [370, 250] width 11 height 11
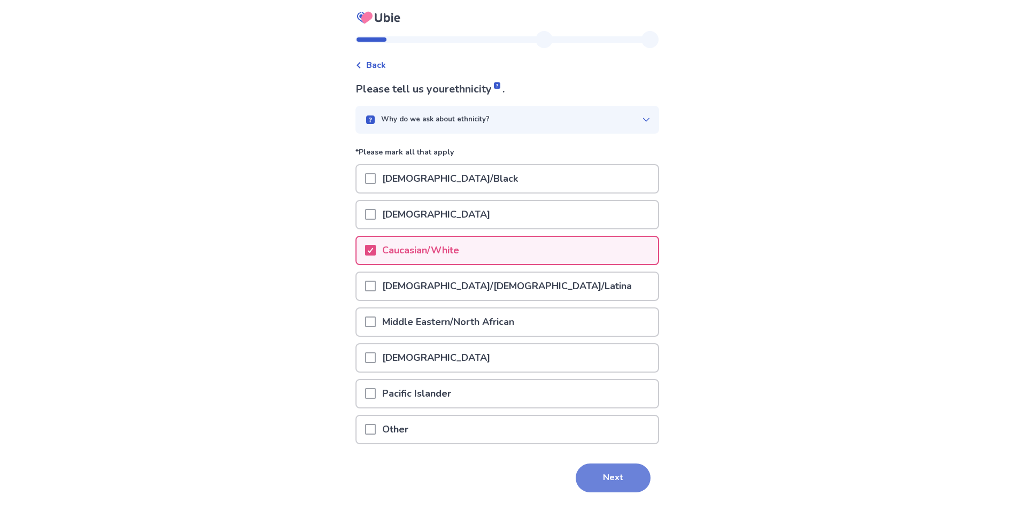
click at [613, 473] on button "Next" at bounding box center [612, 477] width 75 height 29
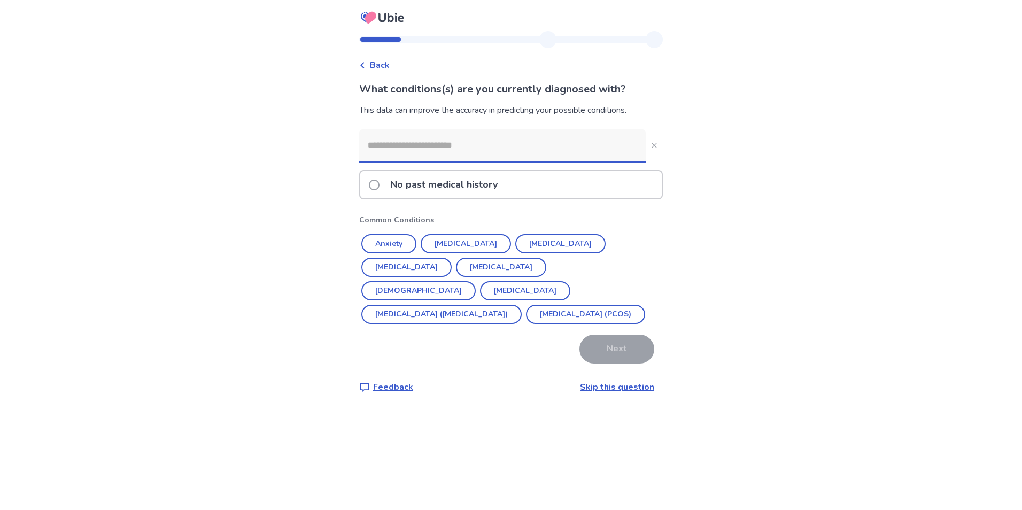
click at [427, 147] on input at bounding box center [502, 145] width 286 height 32
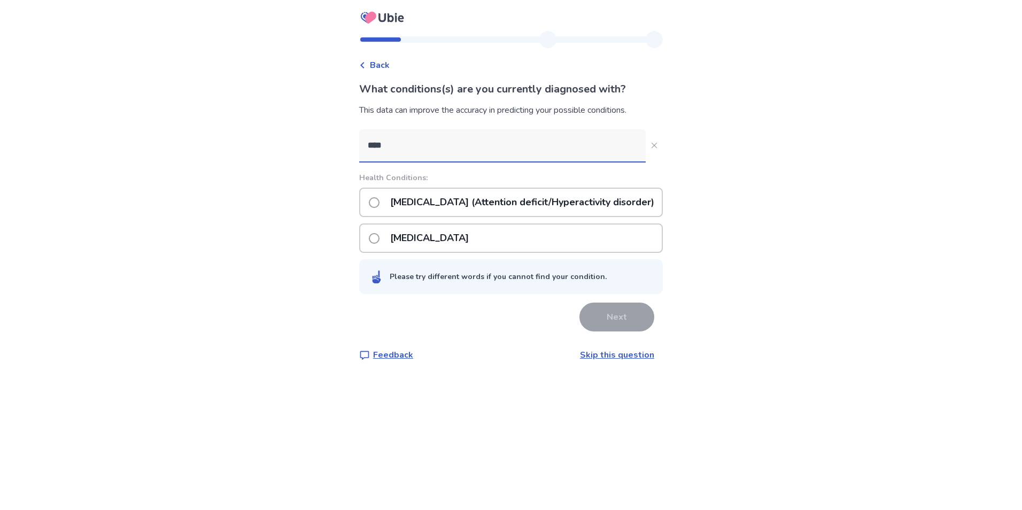
type input "****"
click at [377, 201] on span at bounding box center [374, 202] width 11 height 11
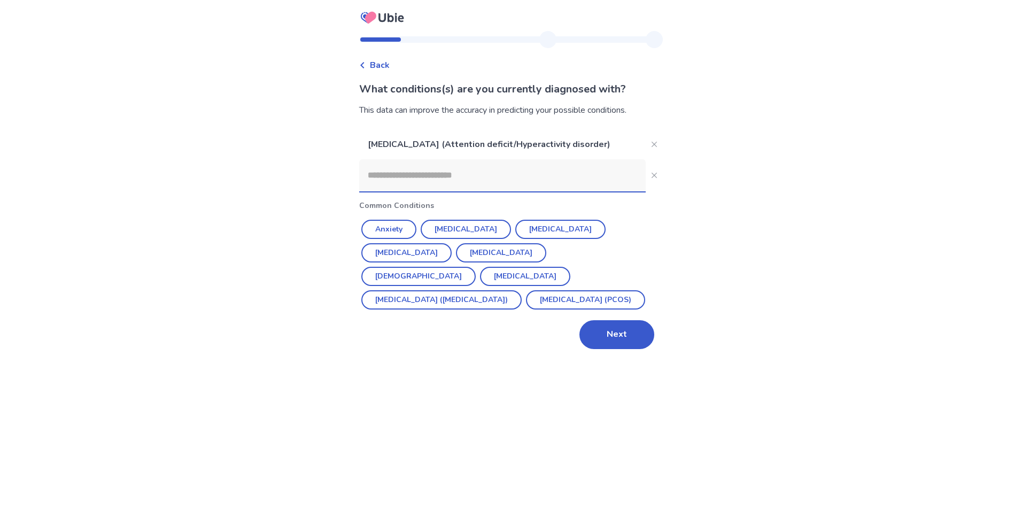
click at [407, 182] on input at bounding box center [502, 175] width 286 height 32
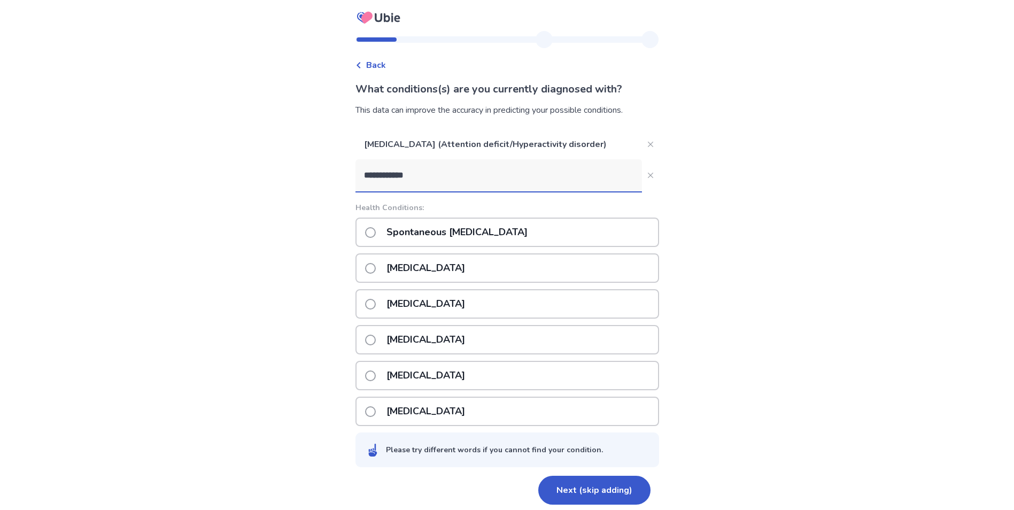
type input "**********"
click at [376, 231] on span at bounding box center [370, 232] width 11 height 11
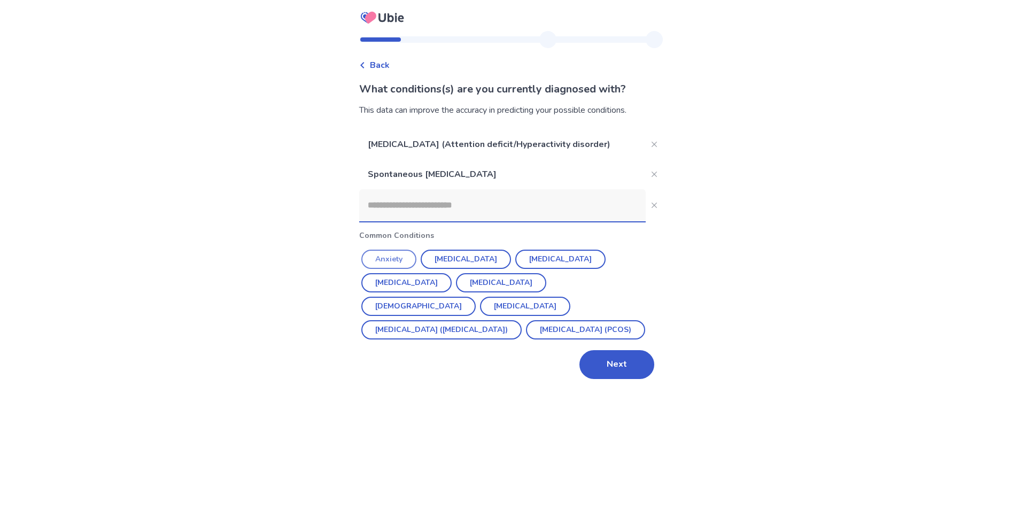
click at [407, 259] on button "Anxiety" at bounding box center [388, 259] width 55 height 19
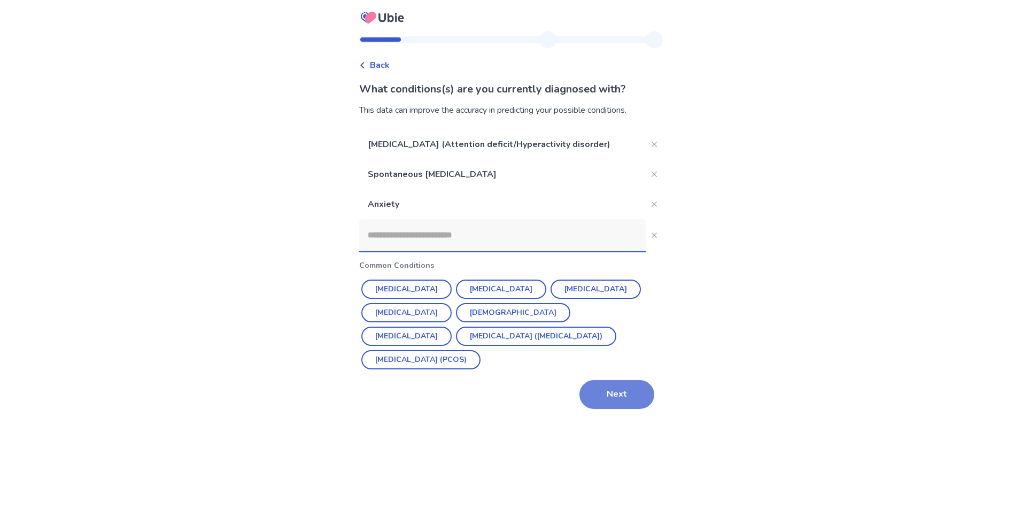
click at [616, 402] on button "Next" at bounding box center [616, 394] width 75 height 29
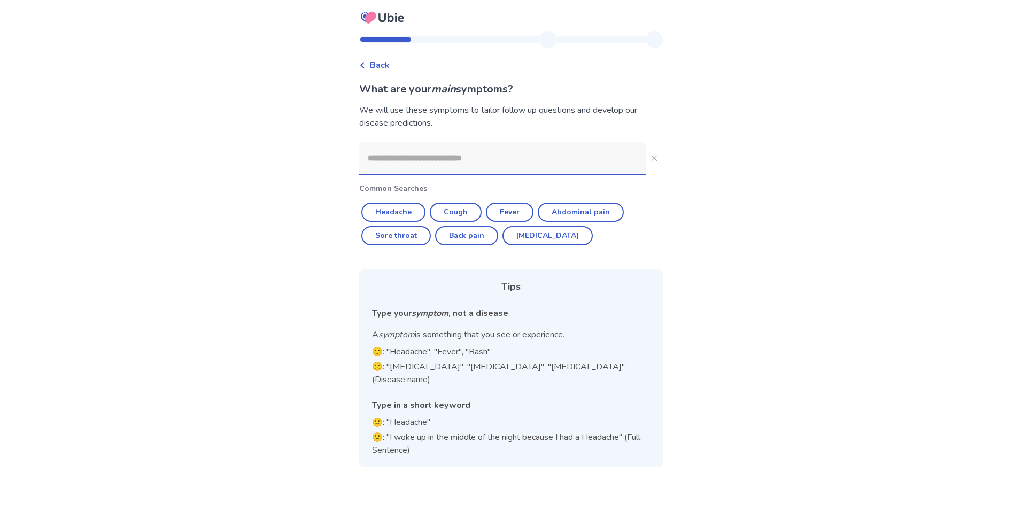
click at [399, 166] on input at bounding box center [502, 158] width 286 height 32
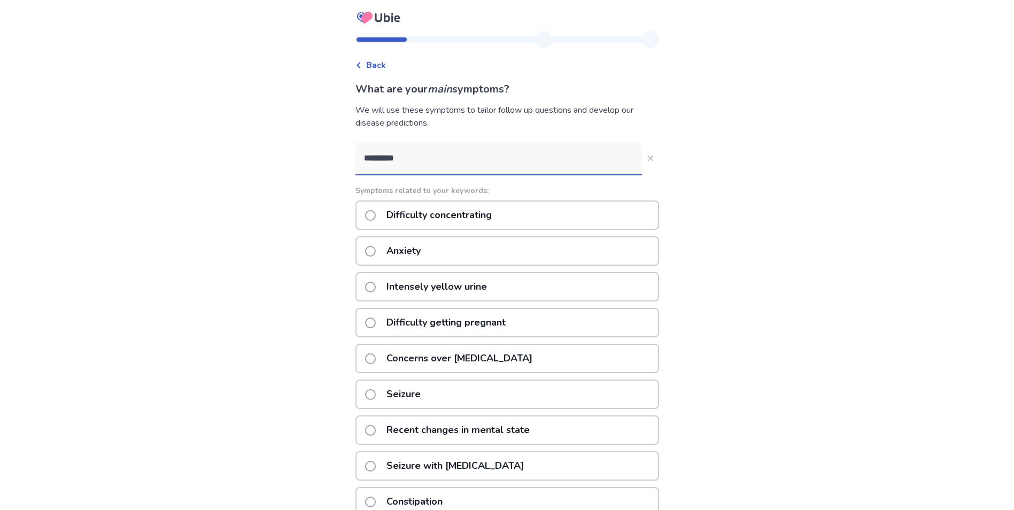
type input "*********"
click at [376, 215] on span at bounding box center [370, 215] width 11 height 11
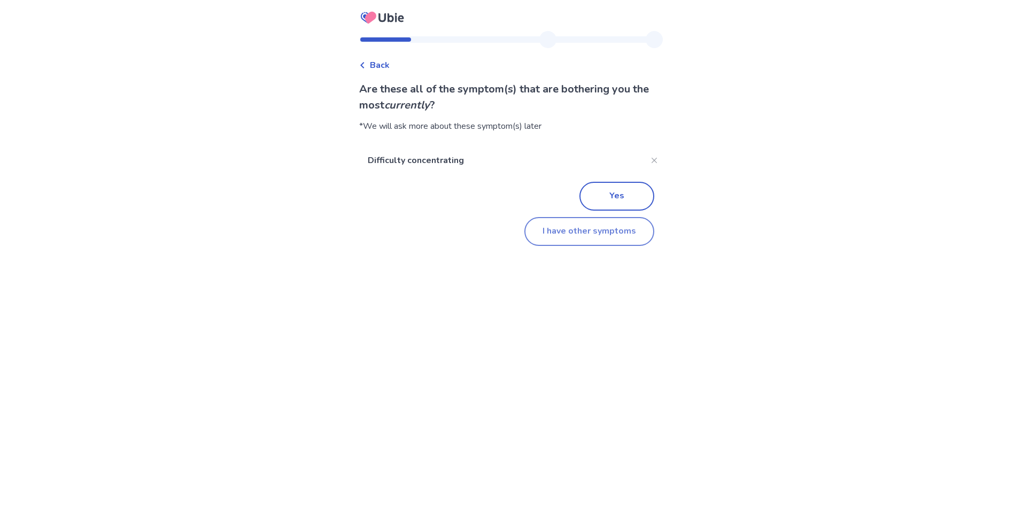
click at [585, 236] on button "I have other symptoms" at bounding box center [589, 231] width 130 height 29
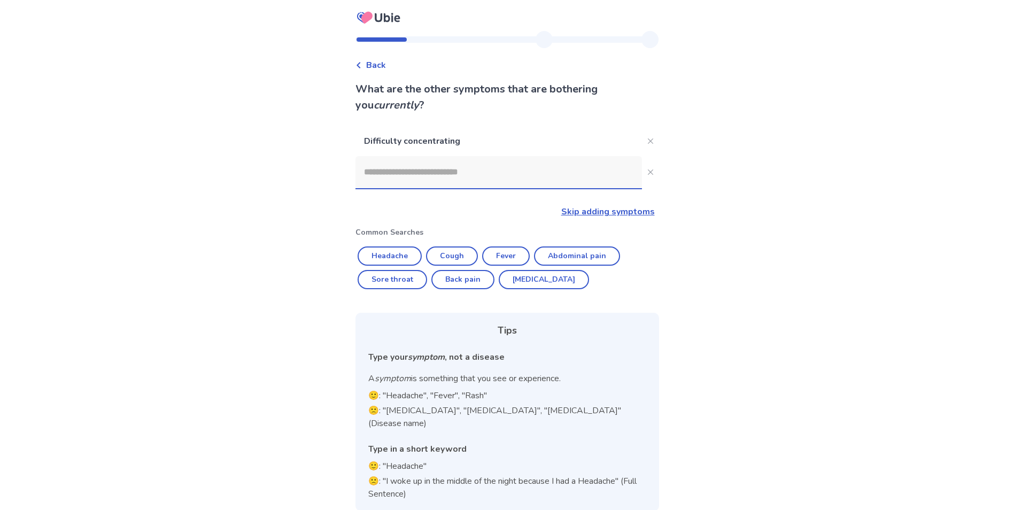
click at [425, 171] on input at bounding box center [498, 172] width 286 height 32
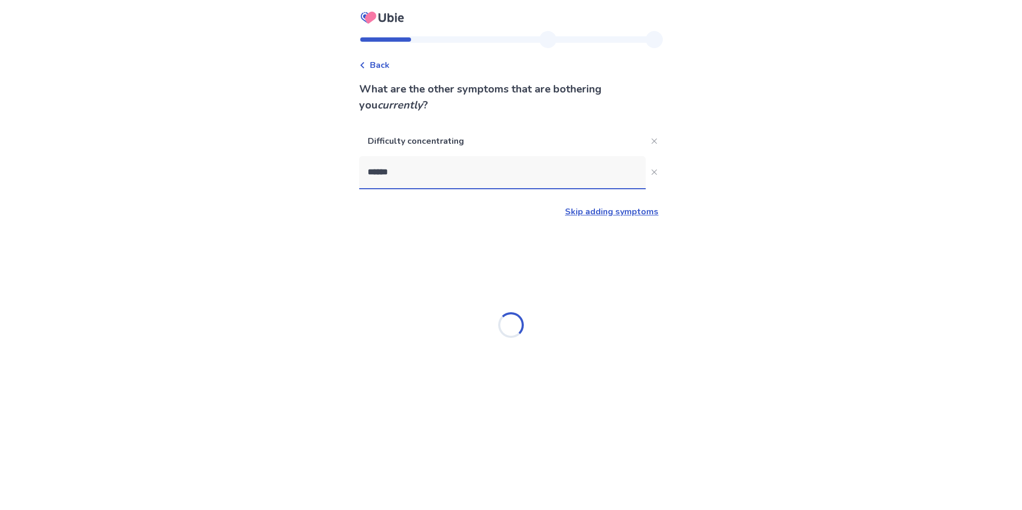
type input "*******"
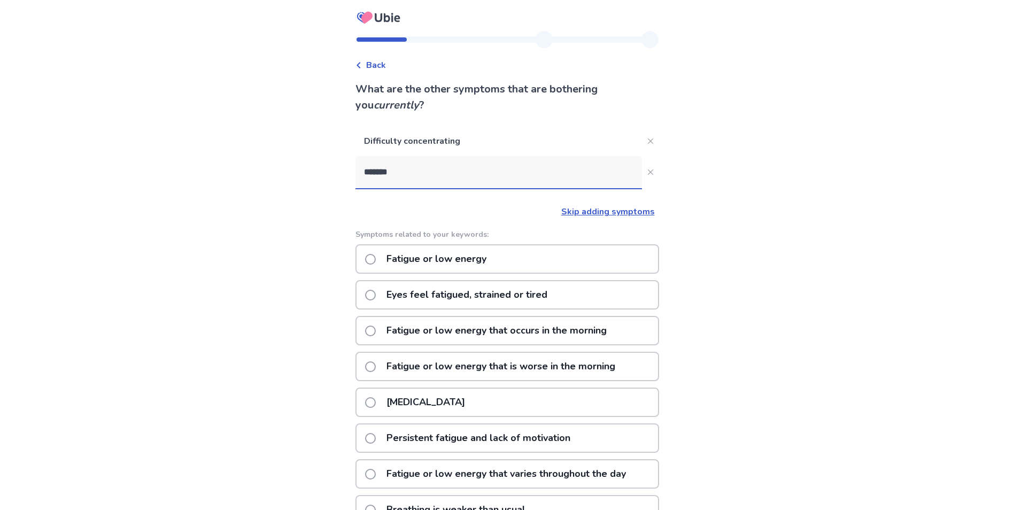
click at [427, 262] on p "Fatigue or low energy" at bounding box center [436, 258] width 113 height 27
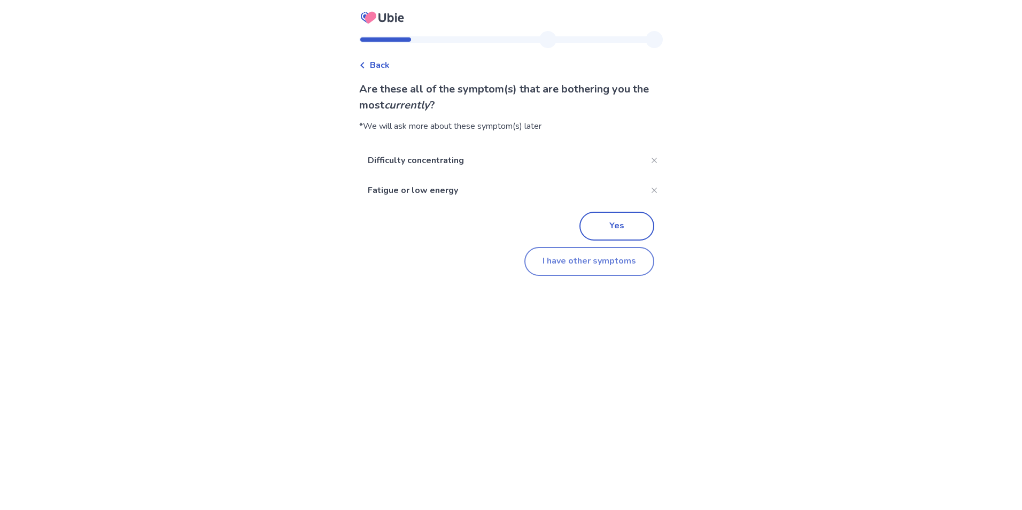
click at [611, 258] on button "I have other symptoms" at bounding box center [589, 261] width 130 height 29
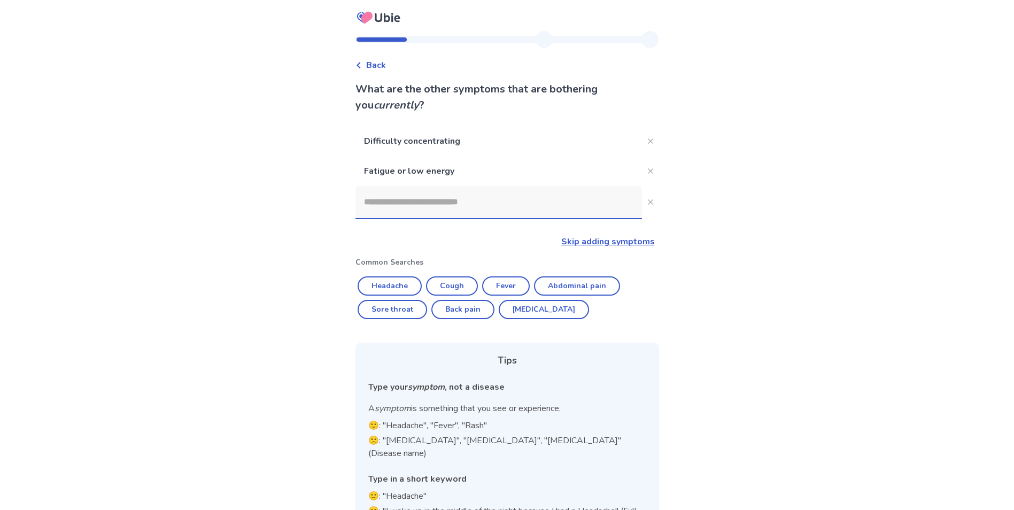
click at [495, 200] on input at bounding box center [498, 202] width 286 height 32
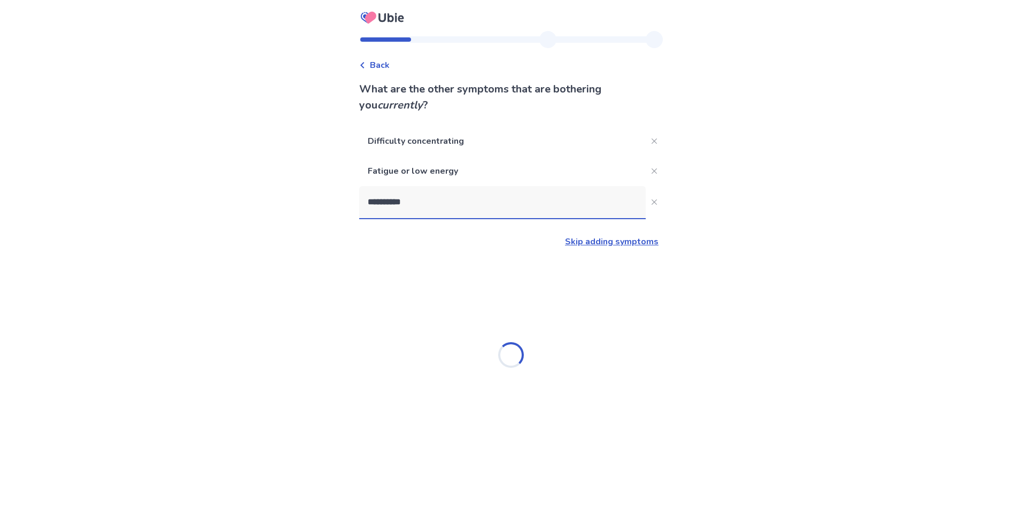
type input "**********"
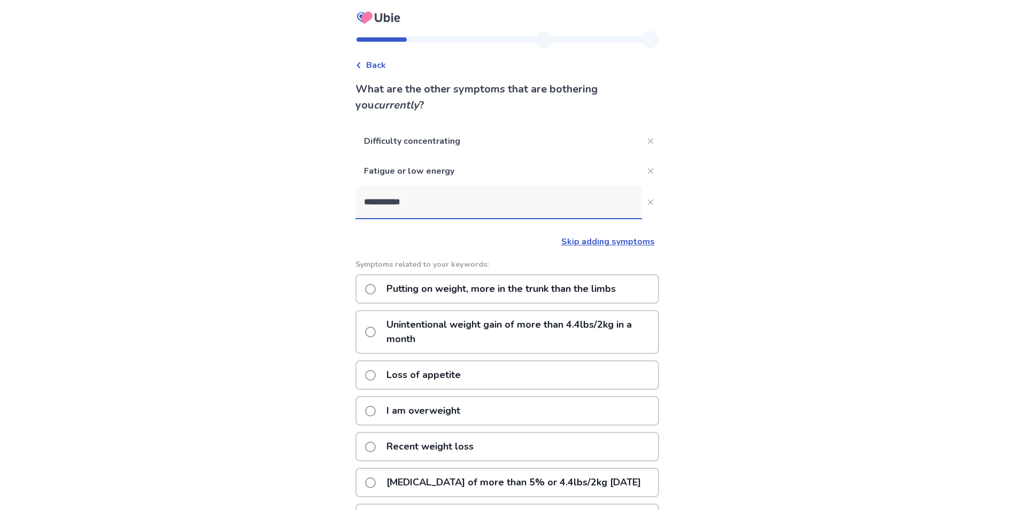
click at [490, 330] on p "Unintentional weight gain of more than 4.4lbs/2kg in a month" at bounding box center [519, 332] width 278 height 42
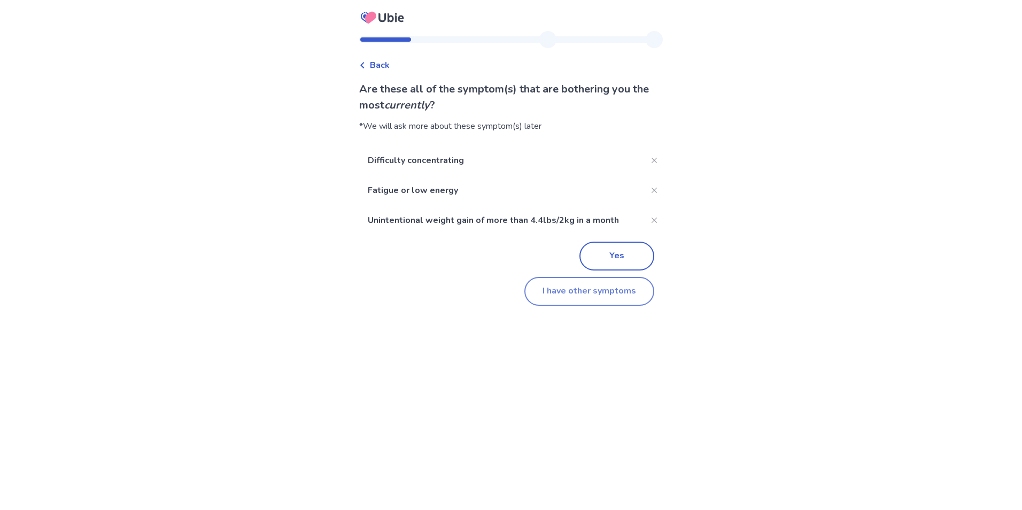
click at [589, 290] on button "I have other symptoms" at bounding box center [589, 291] width 130 height 29
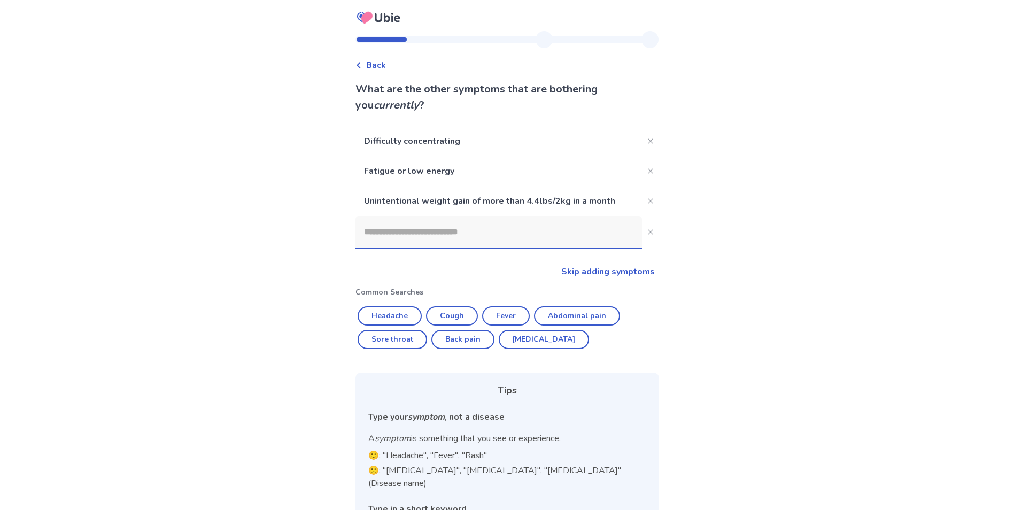
click at [430, 238] on input at bounding box center [498, 232] width 286 height 32
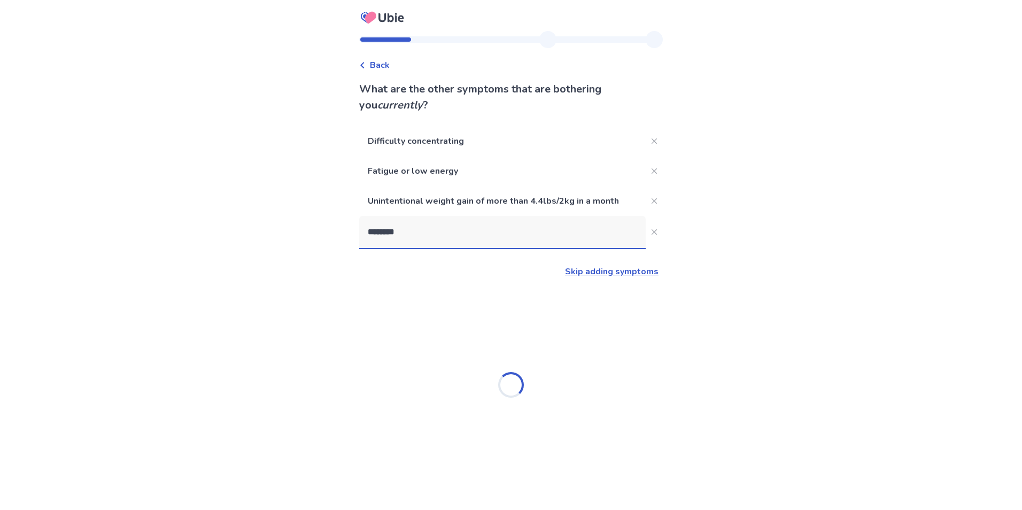
type input "********"
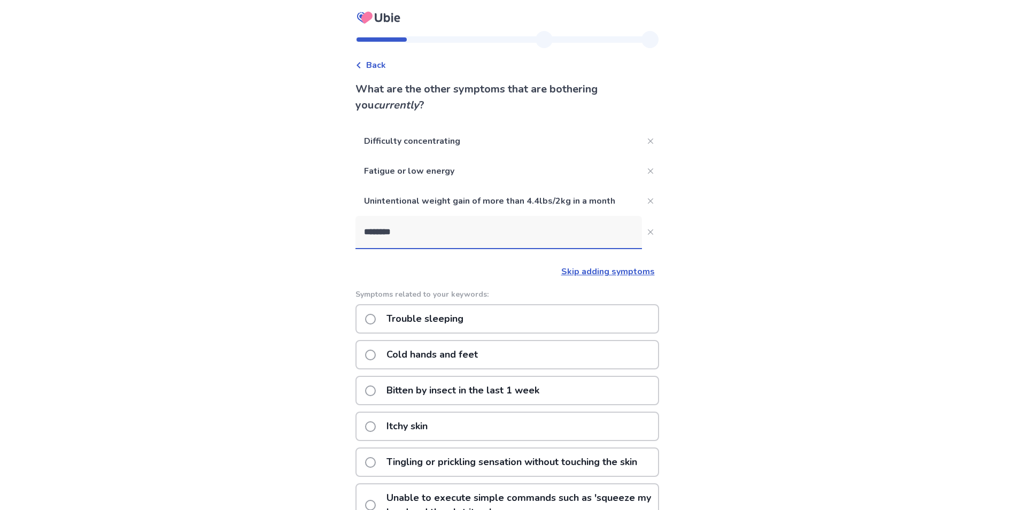
click at [376, 318] on span at bounding box center [370, 319] width 11 height 11
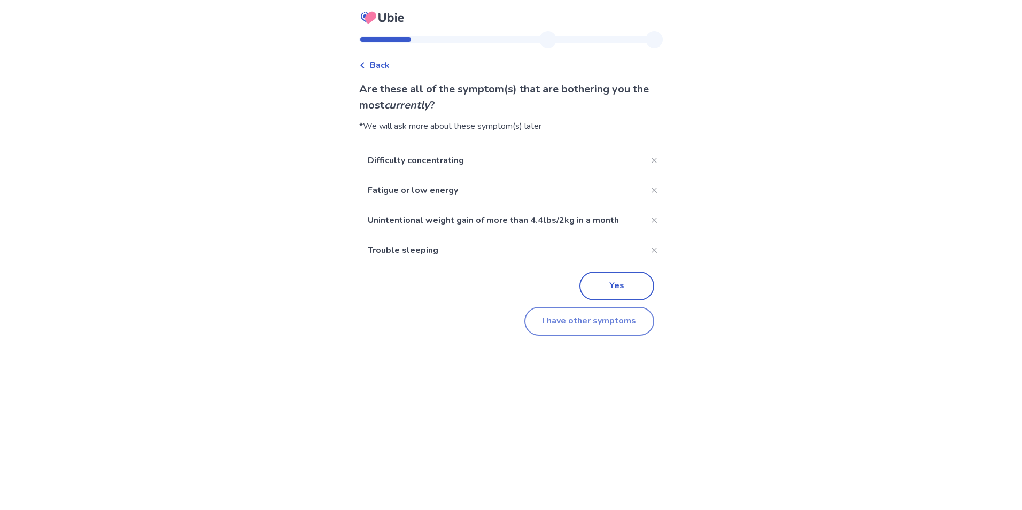
click at [598, 323] on button "I have other symptoms" at bounding box center [589, 321] width 130 height 29
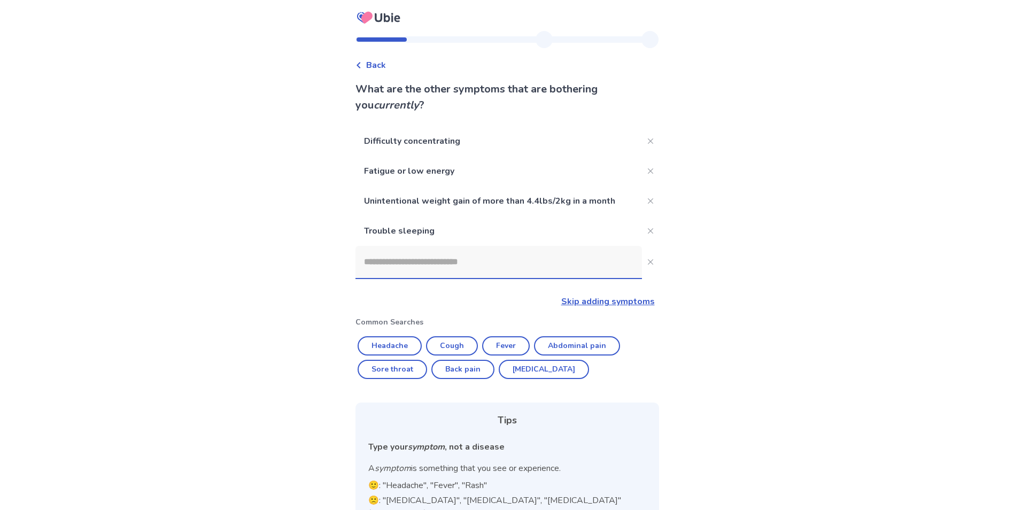
click at [449, 259] on input at bounding box center [498, 262] width 286 height 32
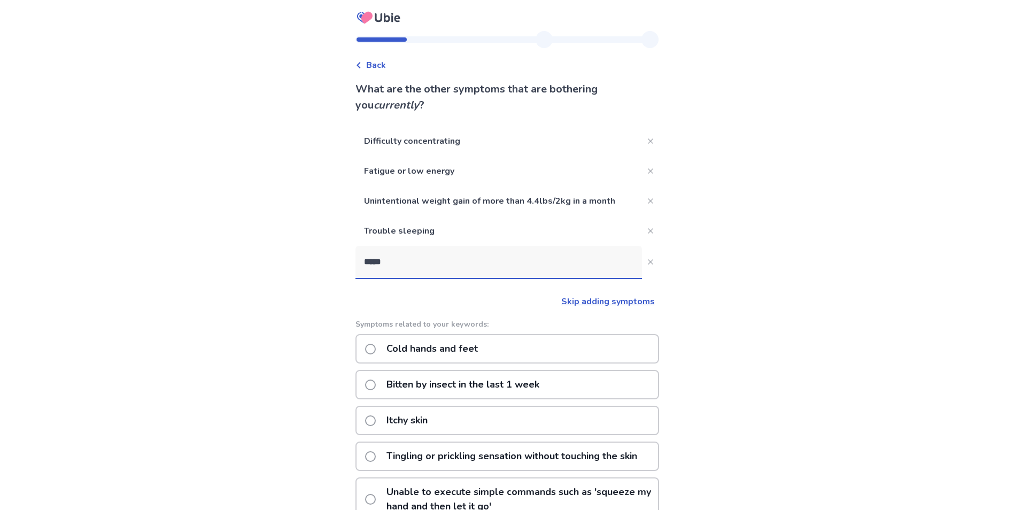
type input "*****"
click at [376, 349] on span at bounding box center [370, 349] width 11 height 11
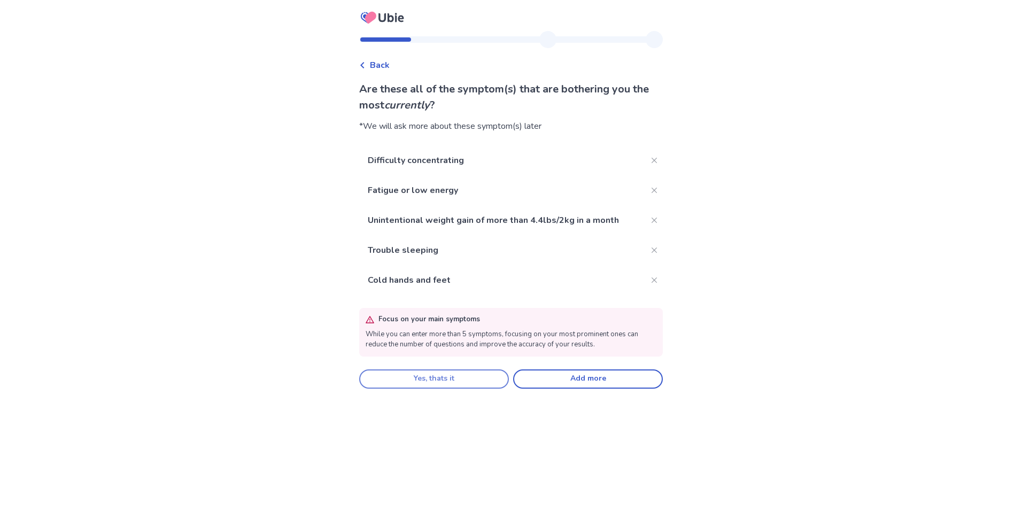
click at [478, 383] on button "Yes, thats it" at bounding box center [434, 378] width 150 height 19
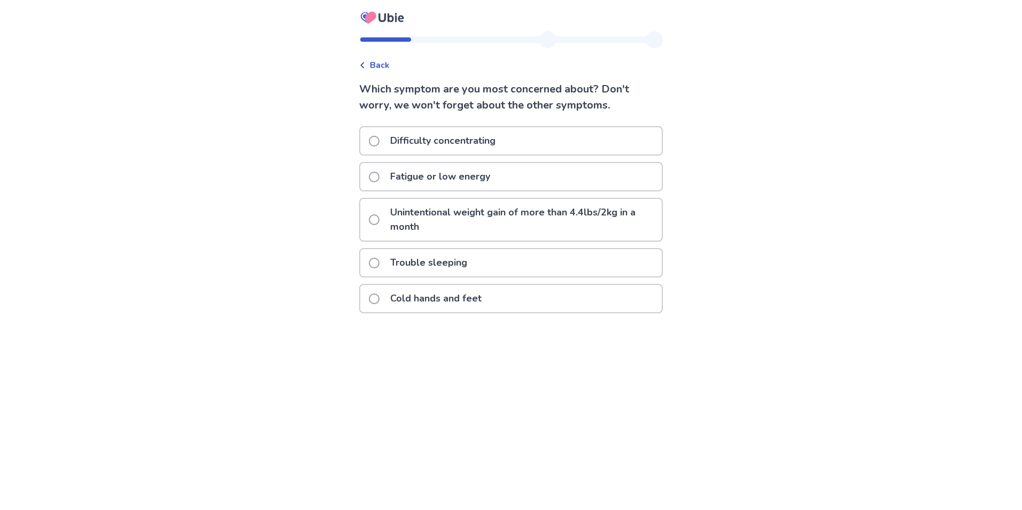
click at [379, 222] on span at bounding box center [374, 219] width 11 height 11
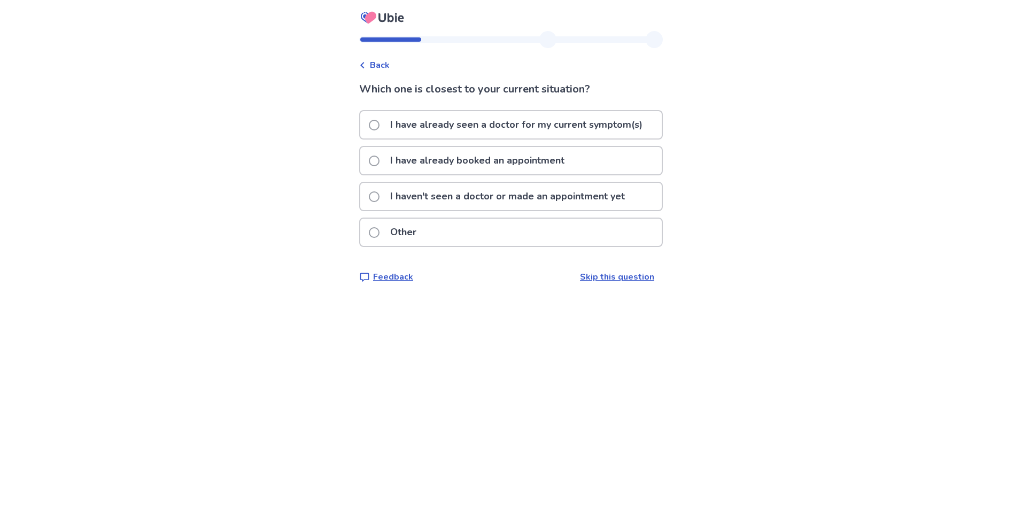
click at [378, 193] on span at bounding box center [374, 196] width 11 height 11
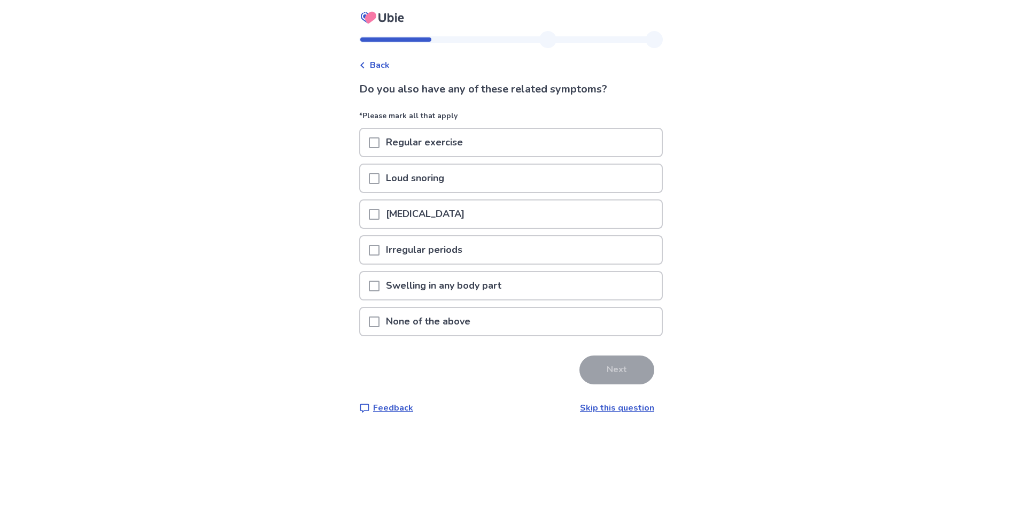
click at [379, 247] on span at bounding box center [374, 250] width 11 height 11
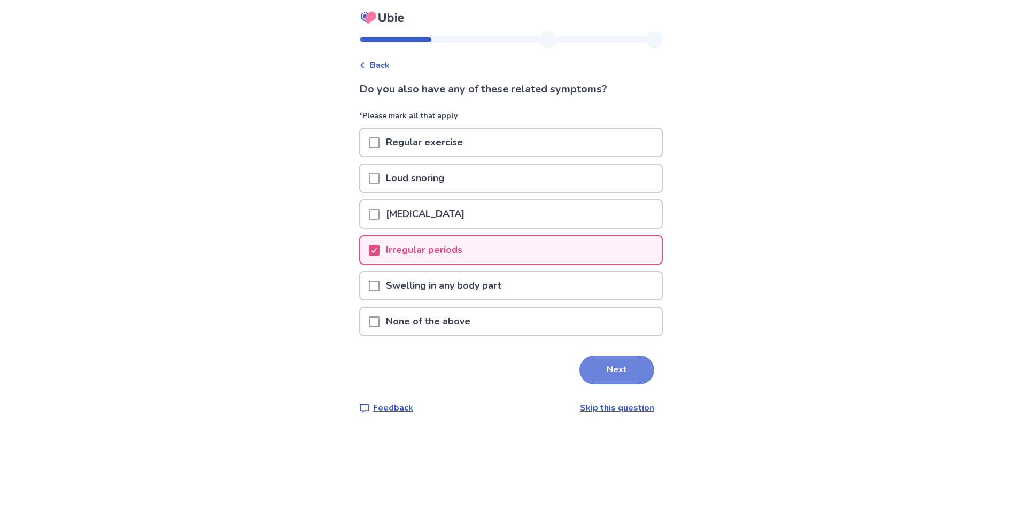
click at [613, 377] on button "Next" at bounding box center [616, 369] width 75 height 29
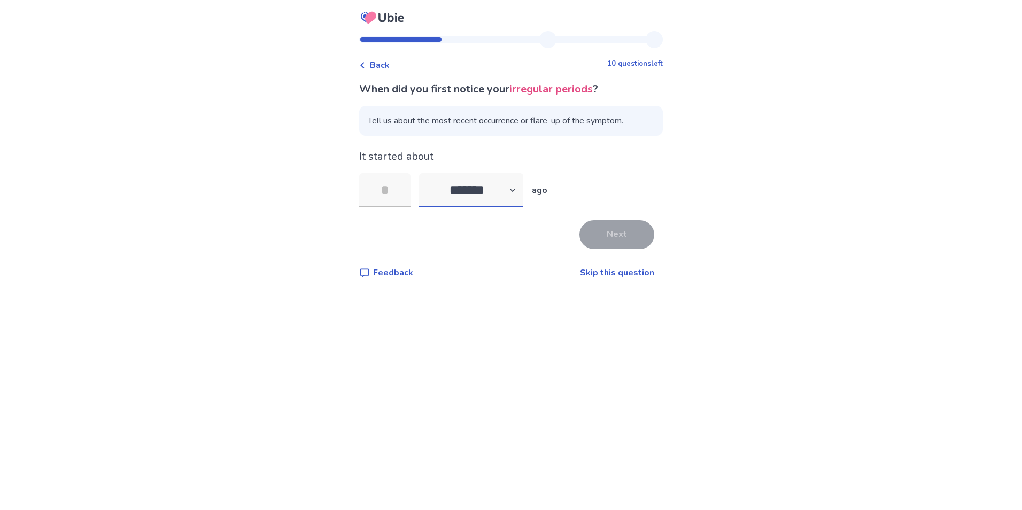
click at [515, 190] on select "******* ****** ******* ******** *******" at bounding box center [471, 190] width 104 height 34
select select "*"
click at [425, 173] on select "******* ****** ******* ******** *******" at bounding box center [471, 190] width 104 height 34
click at [403, 194] on input "tel" at bounding box center [384, 190] width 51 height 34
type input "**"
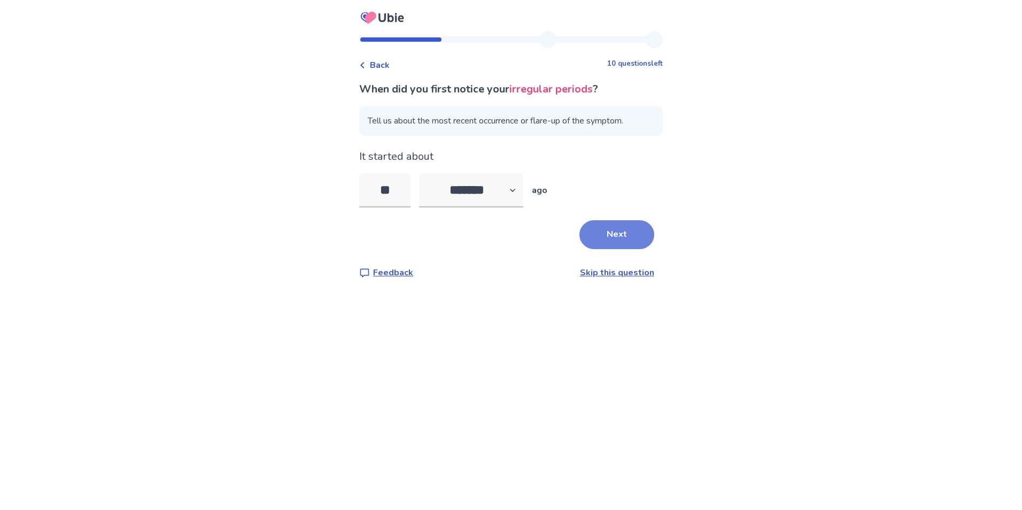
click at [614, 231] on button "Next" at bounding box center [616, 234] width 75 height 29
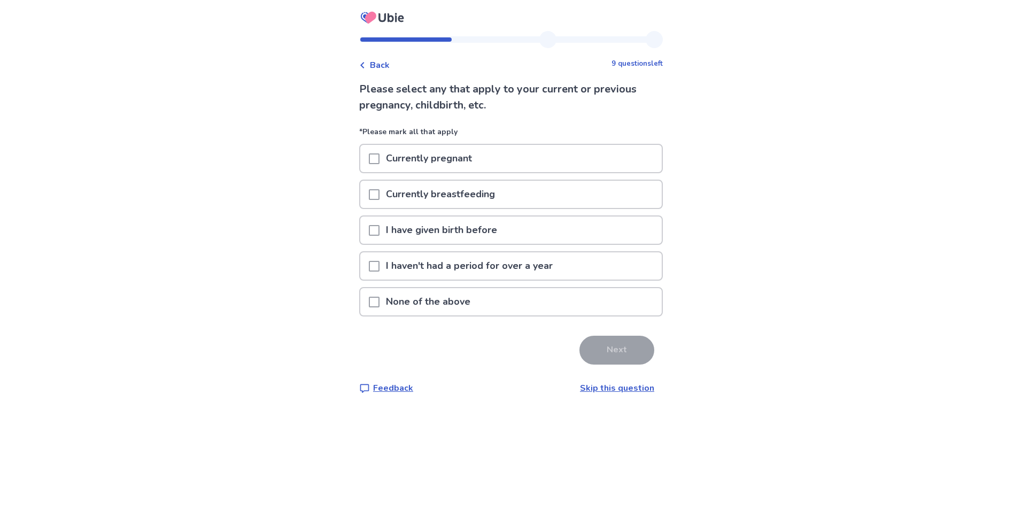
click at [377, 230] on span at bounding box center [374, 230] width 11 height 11
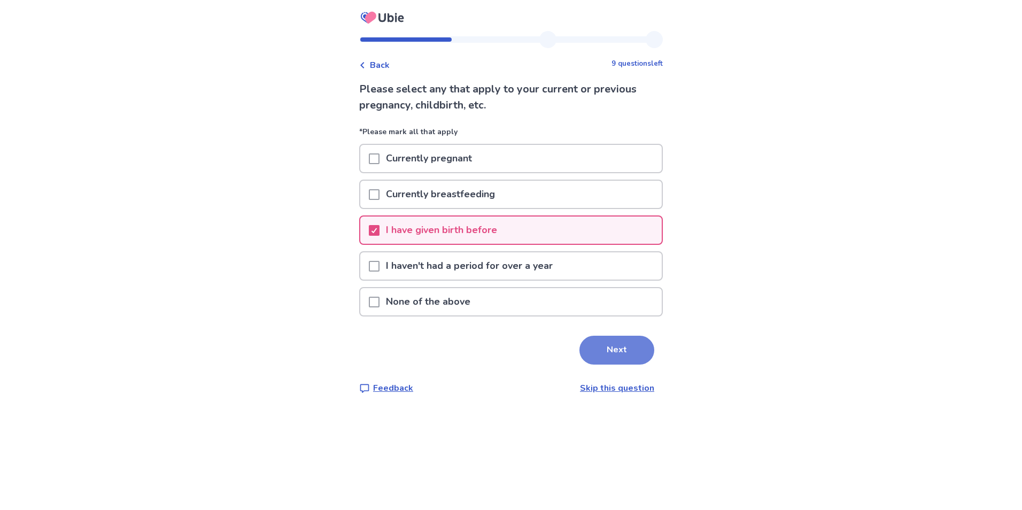
click at [598, 354] on button "Next" at bounding box center [616, 350] width 75 height 29
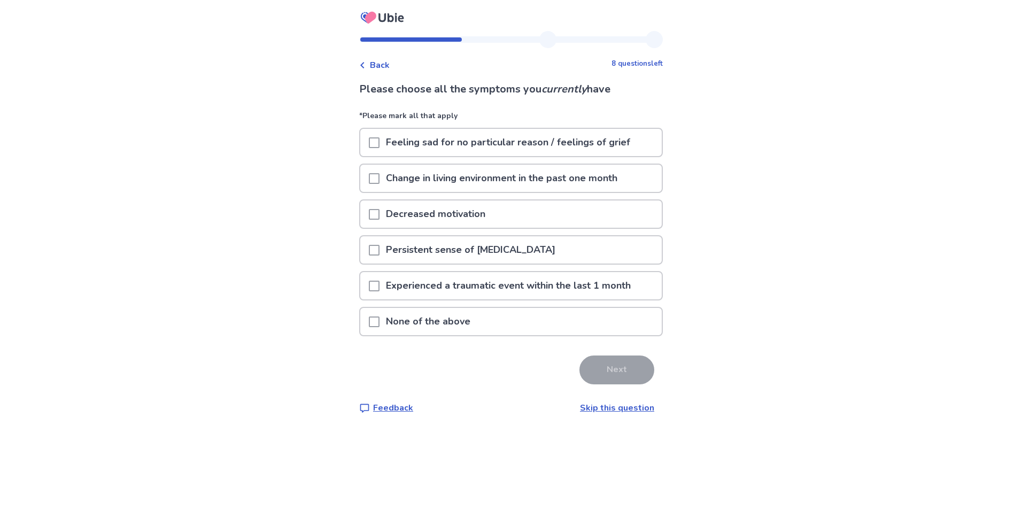
click at [379, 144] on span at bounding box center [374, 142] width 11 height 11
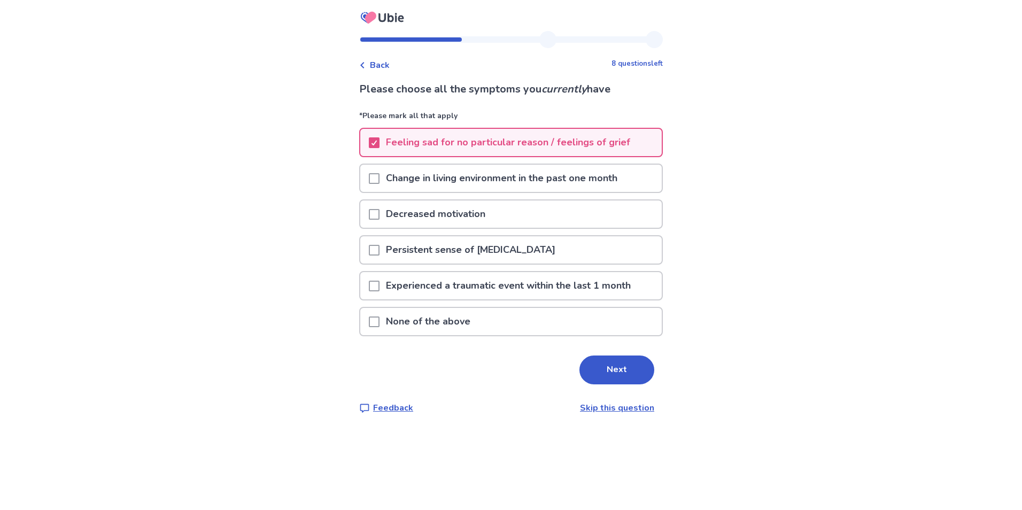
click at [379, 212] on span at bounding box center [374, 214] width 11 height 11
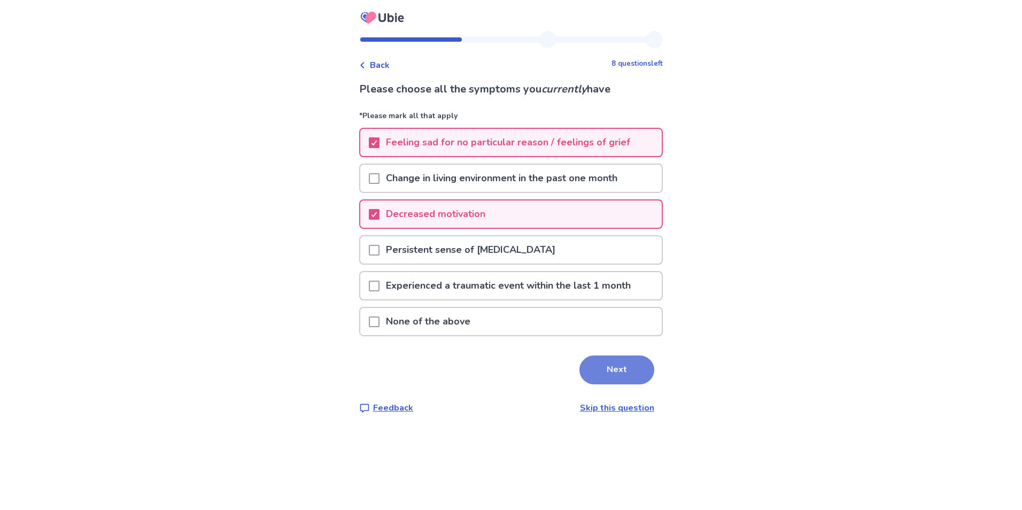
click at [604, 368] on button "Next" at bounding box center [616, 369] width 75 height 29
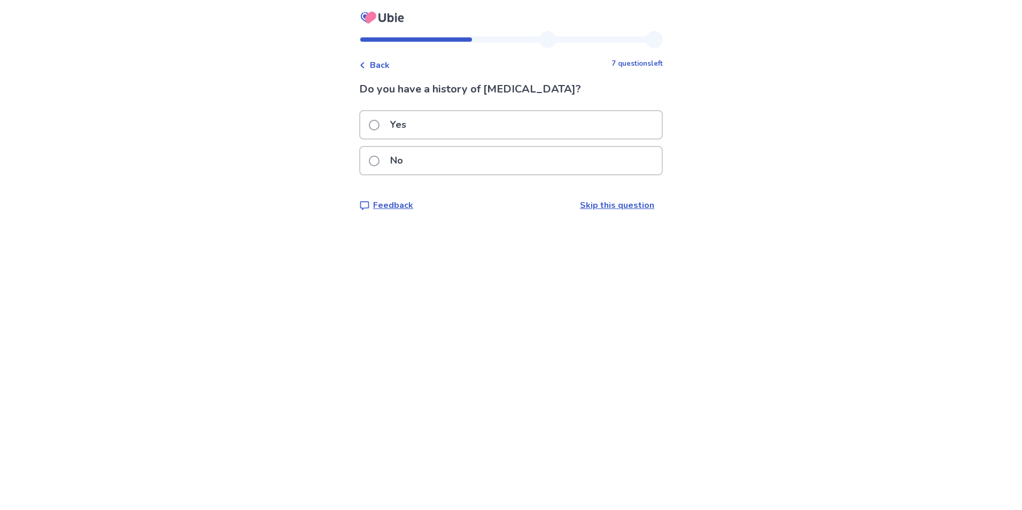
click at [385, 164] on label "No" at bounding box center [389, 160] width 41 height 27
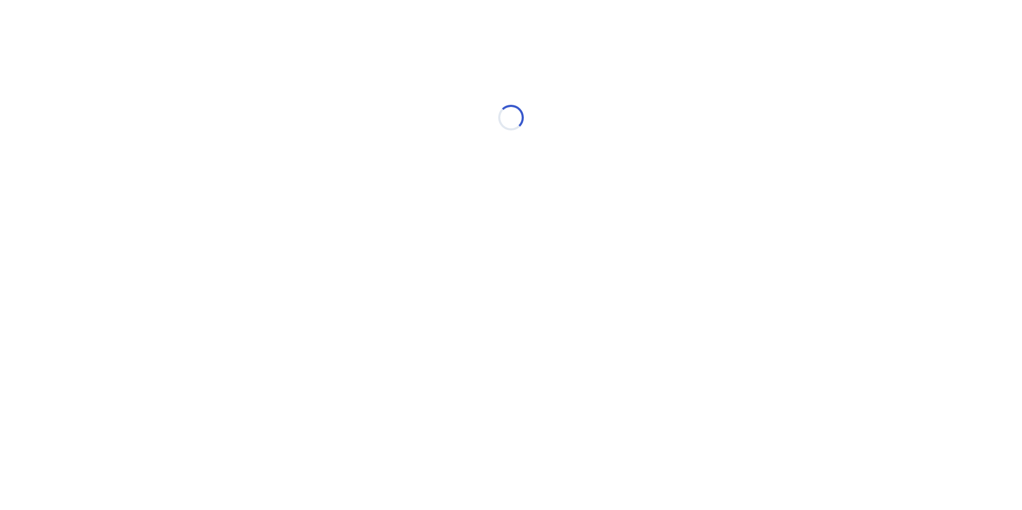
select select "*"
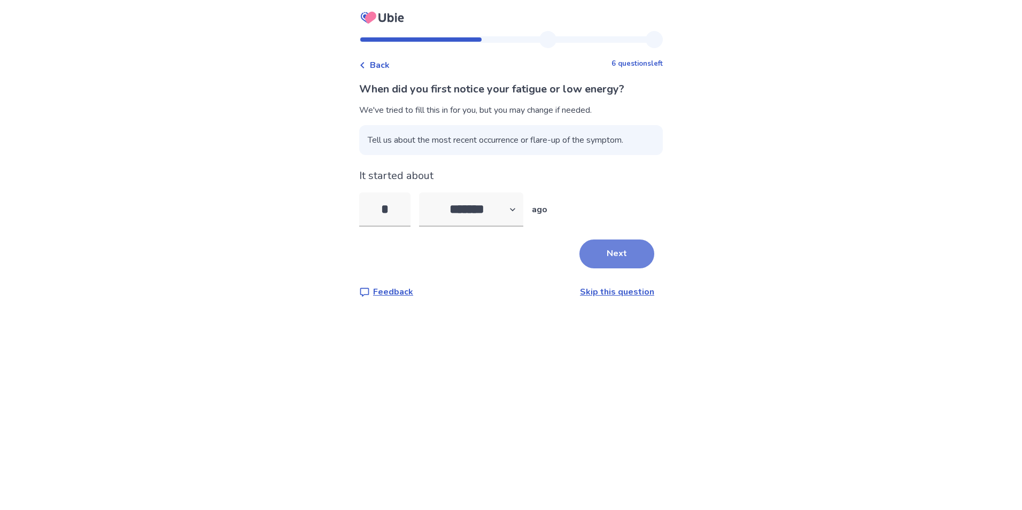
type input "*"
click at [606, 251] on button "Next" at bounding box center [616, 253] width 75 height 29
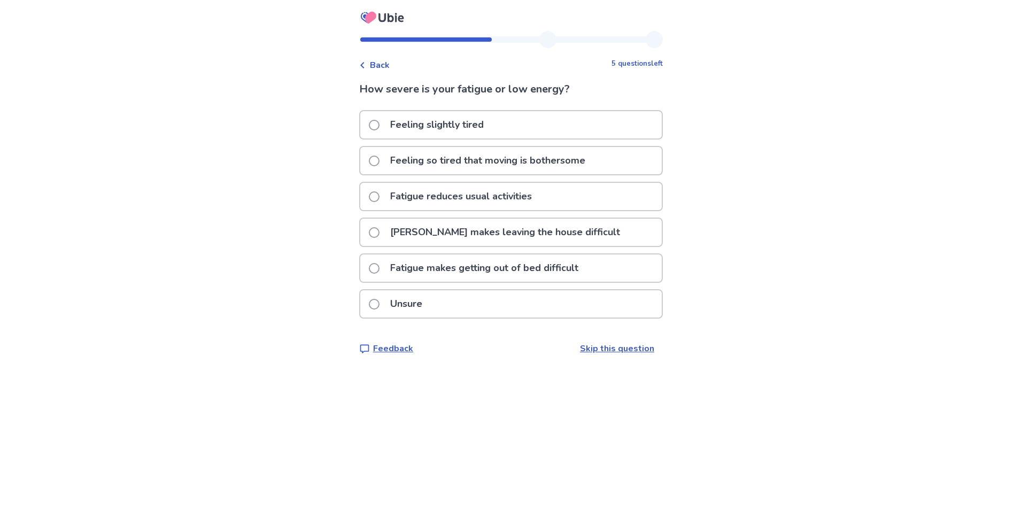
click at [379, 196] on span at bounding box center [374, 196] width 11 height 11
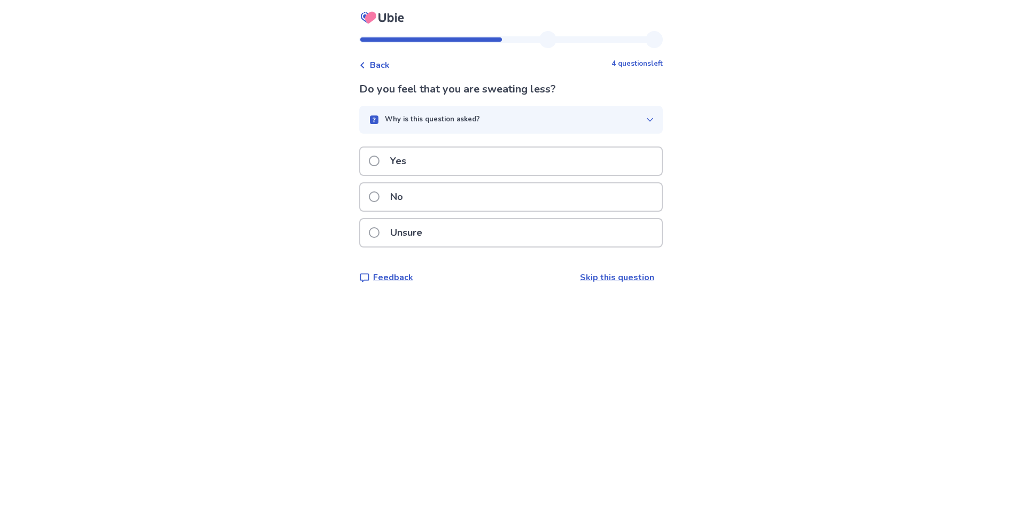
click at [379, 197] on span at bounding box center [374, 196] width 11 height 11
click at [379, 166] on span at bounding box center [374, 160] width 11 height 11
click at [379, 162] on span at bounding box center [374, 160] width 11 height 11
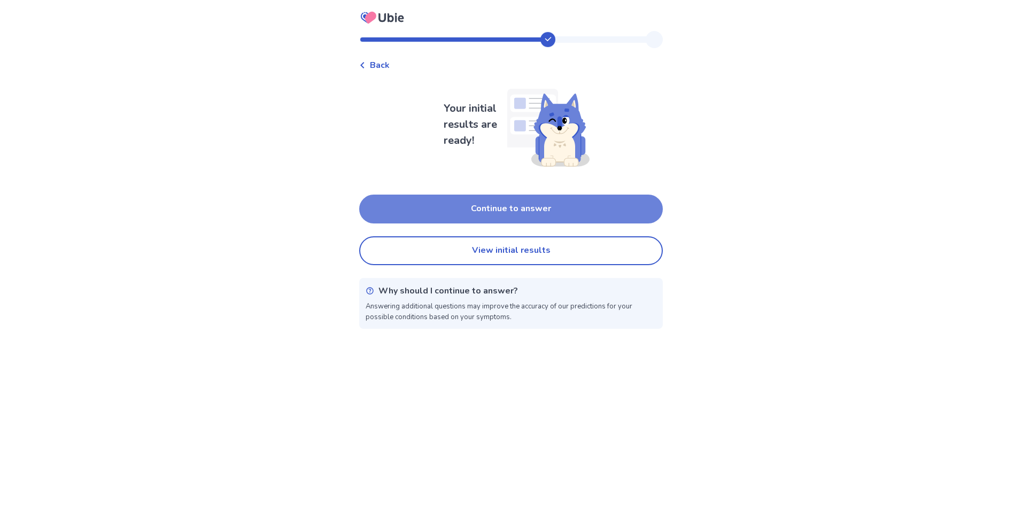
click at [484, 204] on button "Continue to answer" at bounding box center [510, 208] width 303 height 29
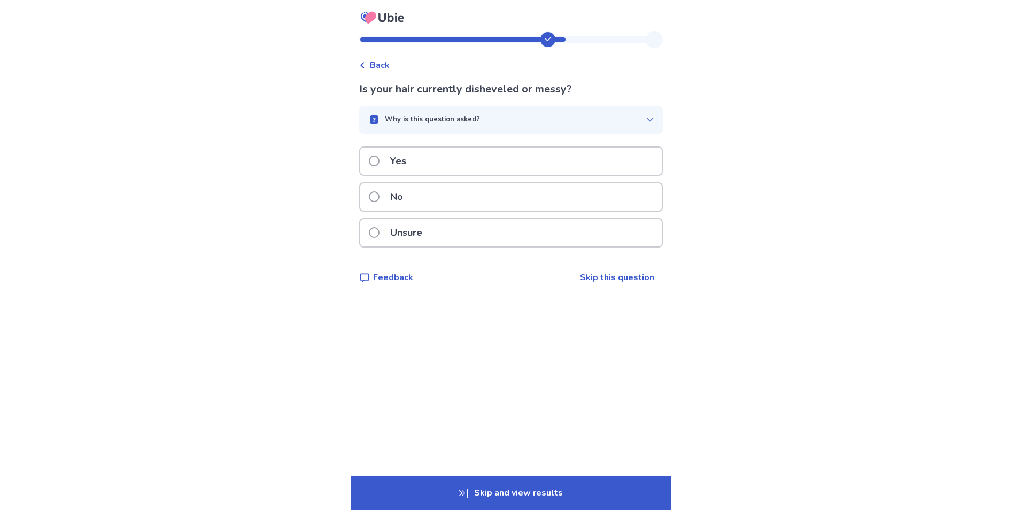
click at [379, 160] on span at bounding box center [374, 160] width 11 height 11
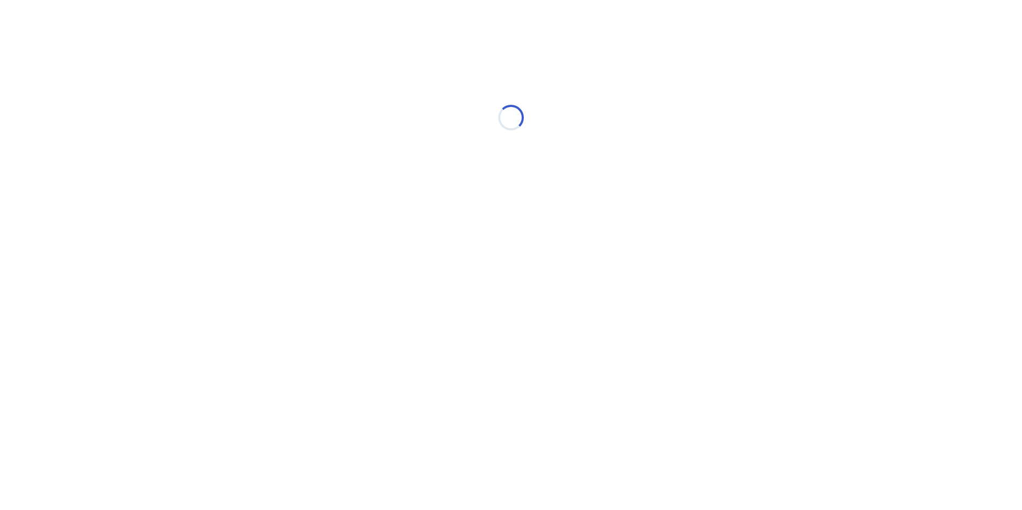
select select "*"
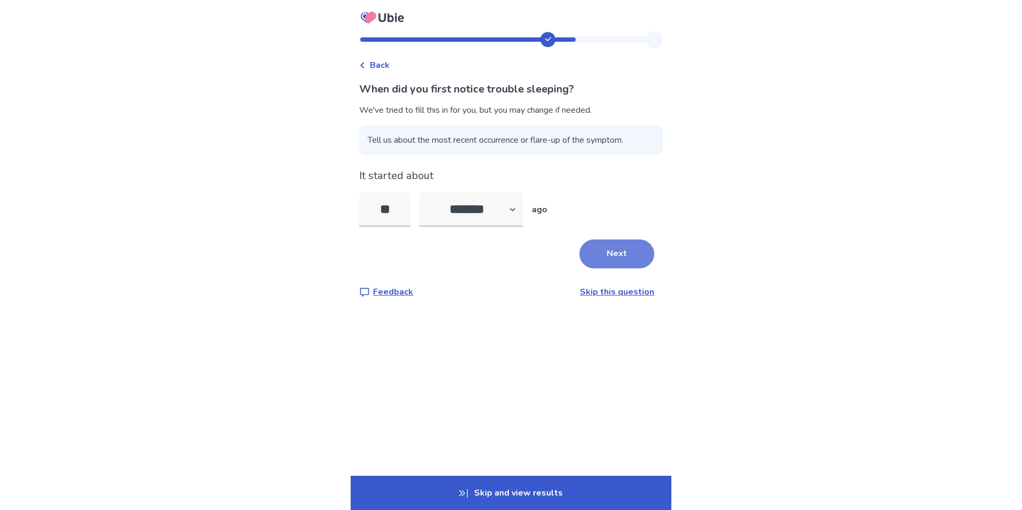
type input "**"
click at [605, 258] on button "Next" at bounding box center [616, 253] width 75 height 29
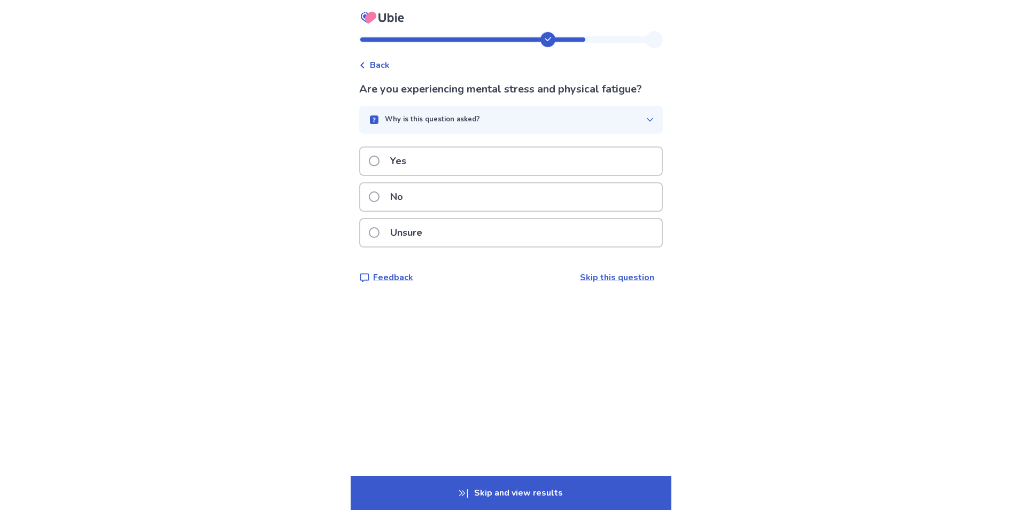
click at [379, 231] on span at bounding box center [374, 232] width 11 height 11
click at [378, 159] on span at bounding box center [374, 160] width 11 height 11
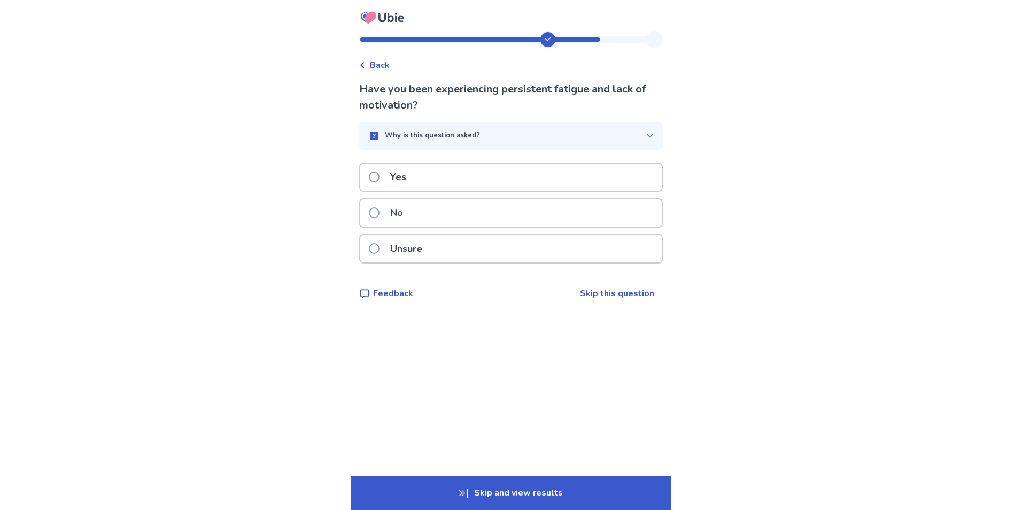
click at [379, 176] on span at bounding box center [374, 177] width 11 height 11
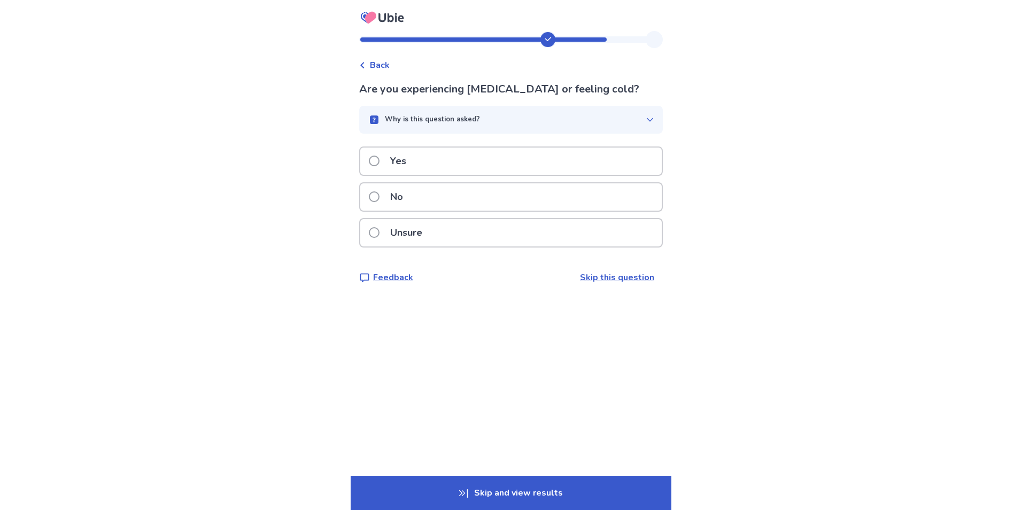
click at [379, 160] on span at bounding box center [374, 160] width 11 height 11
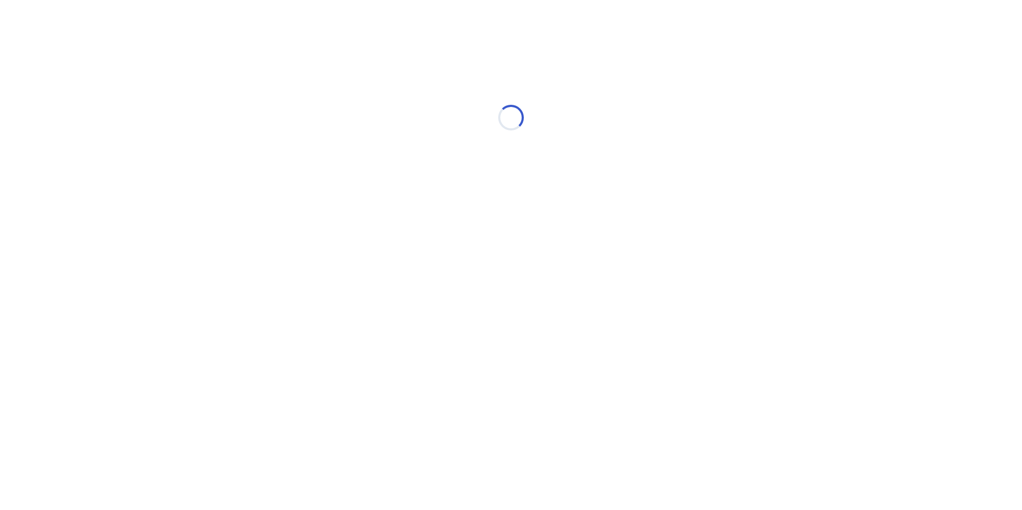
select select "*"
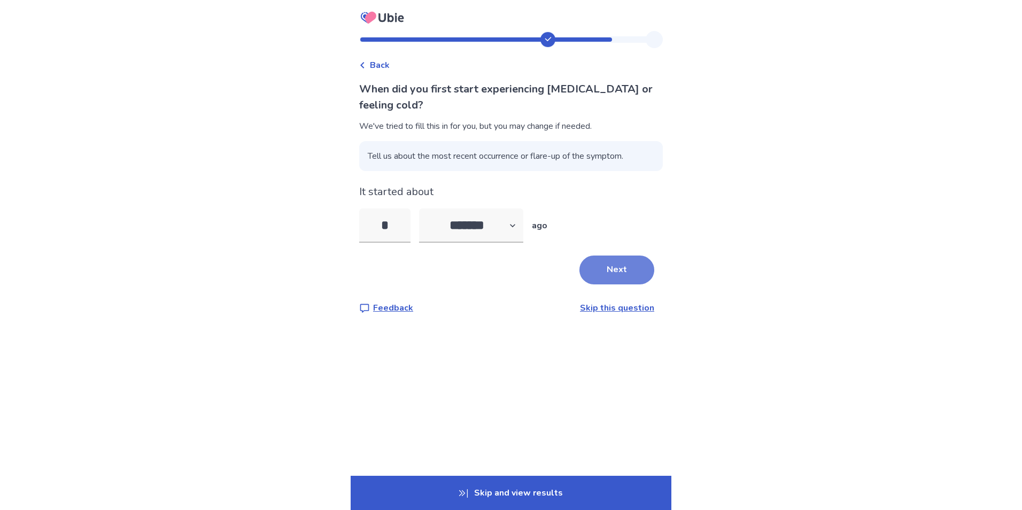
type input "*"
click at [606, 273] on button "Next" at bounding box center [616, 269] width 75 height 29
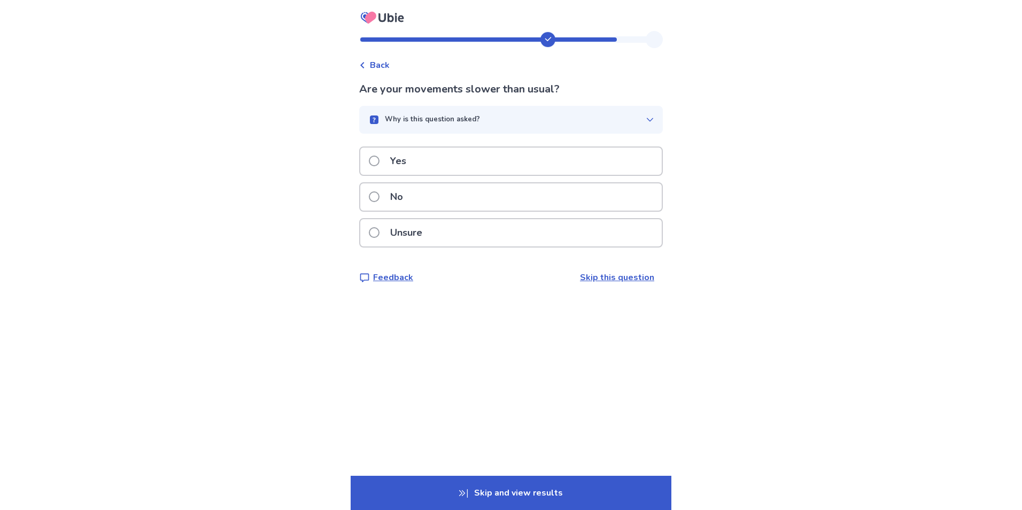
click at [379, 197] on span at bounding box center [374, 196] width 11 height 11
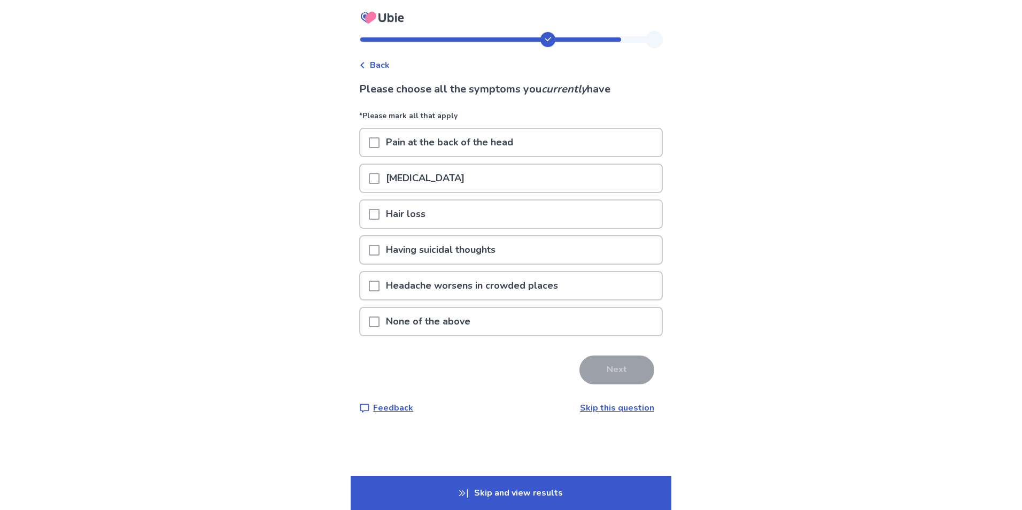
click at [378, 215] on span at bounding box center [374, 214] width 11 height 11
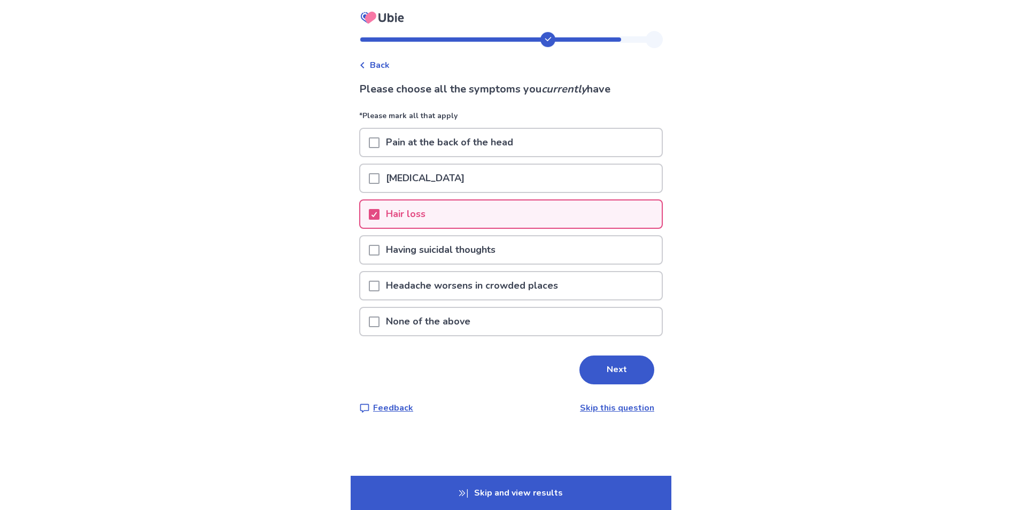
click at [613, 371] on button "Next" at bounding box center [616, 369] width 75 height 29
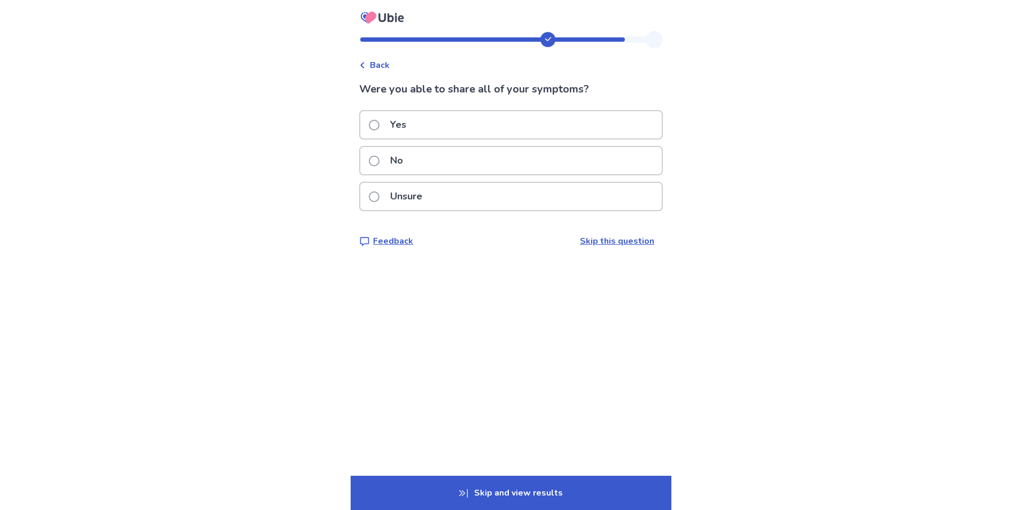
click at [378, 127] on span at bounding box center [374, 125] width 11 height 11
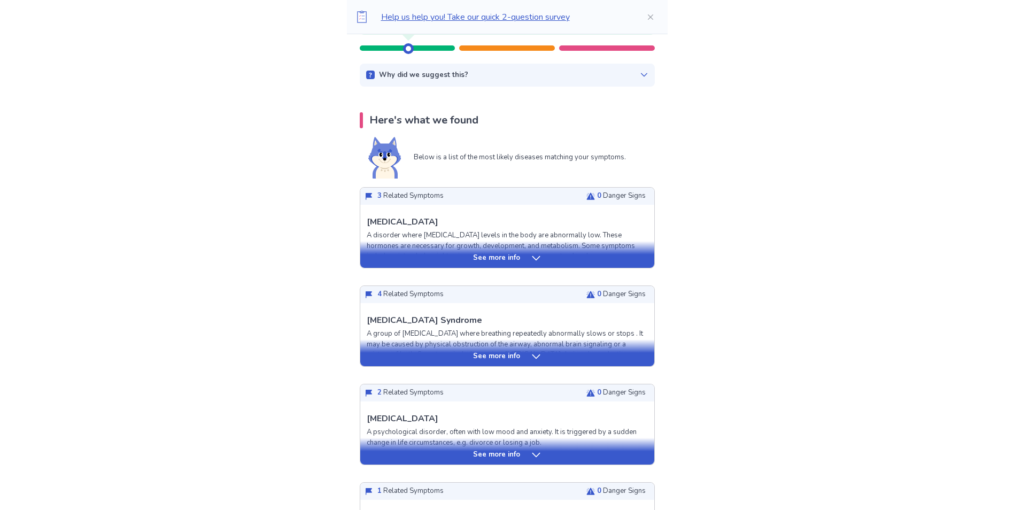
scroll to position [160, 0]
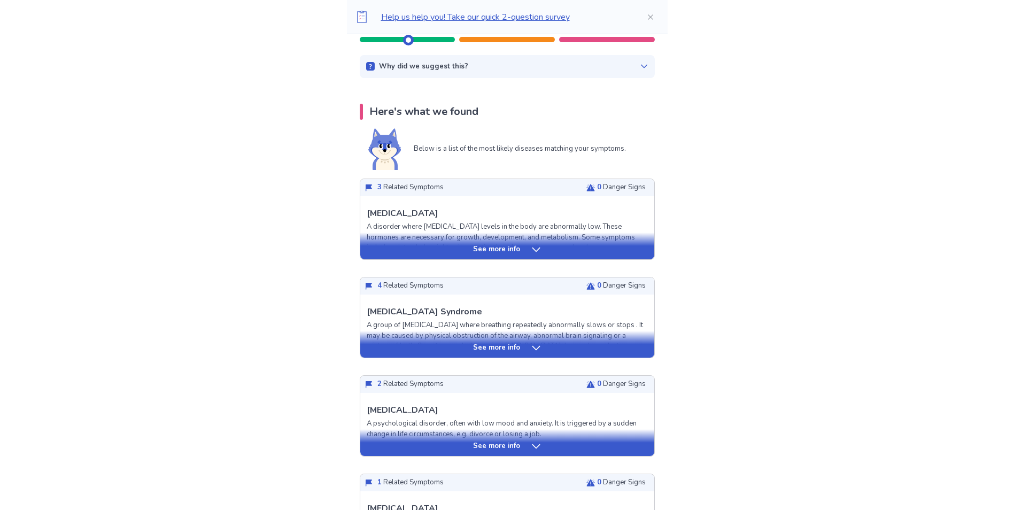
click at [532, 249] on icon at bounding box center [536, 249] width 8 height 4
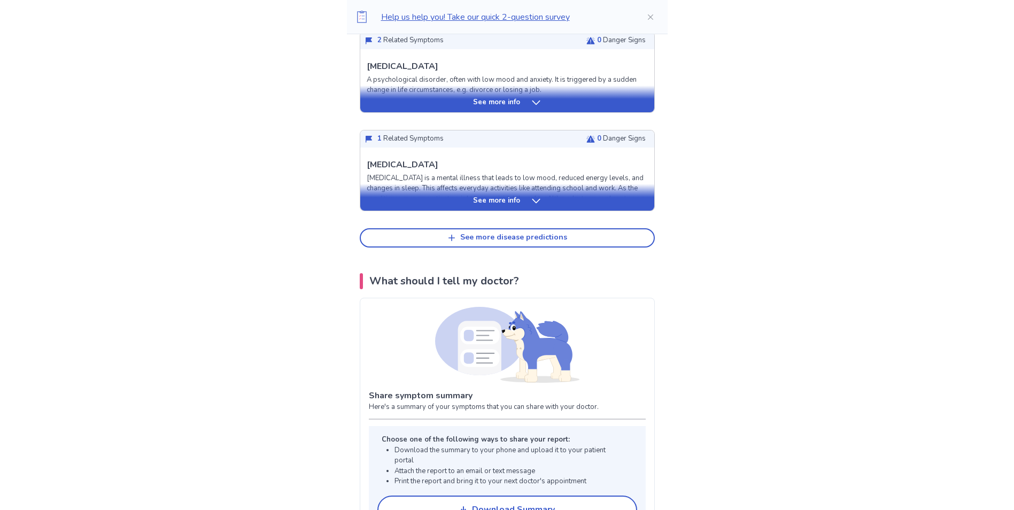
scroll to position [1336, 0]
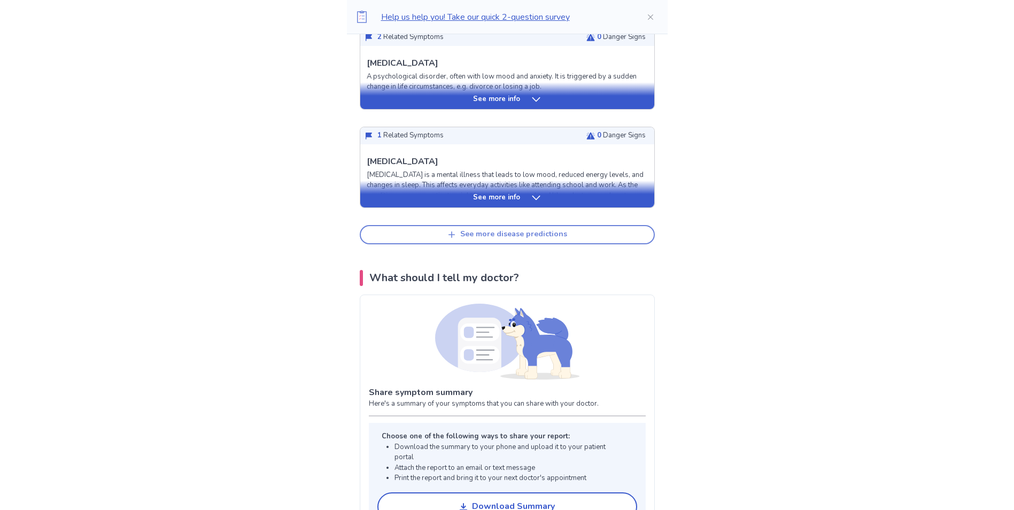
click at [495, 230] on div "See more disease predictions" at bounding box center [513, 234] width 107 height 9
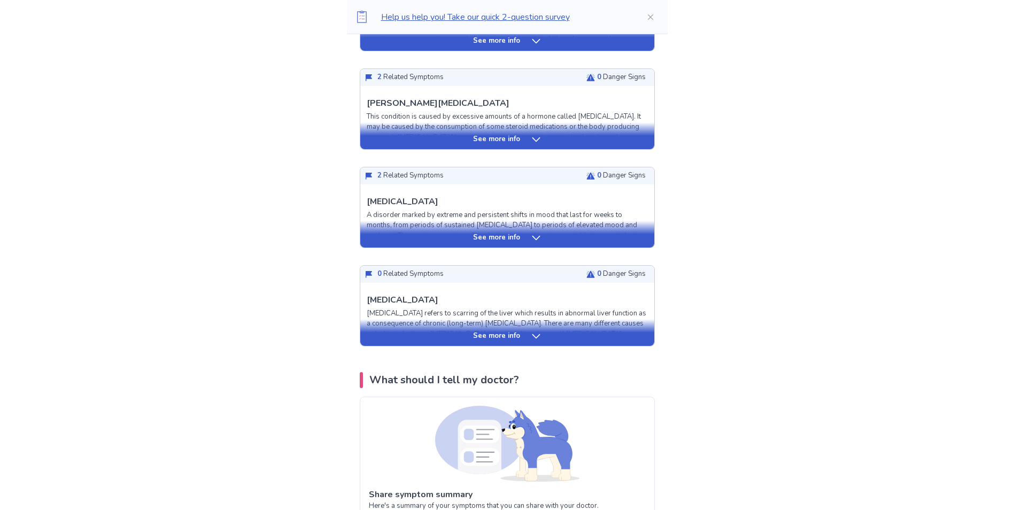
scroll to position [1496, 0]
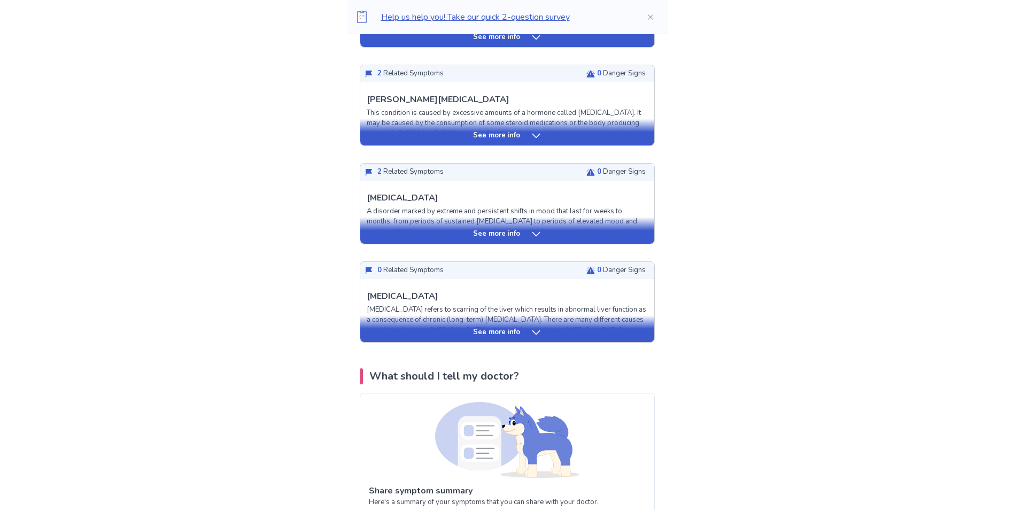
click at [515, 327] on p "See more info" at bounding box center [496, 332] width 47 height 11
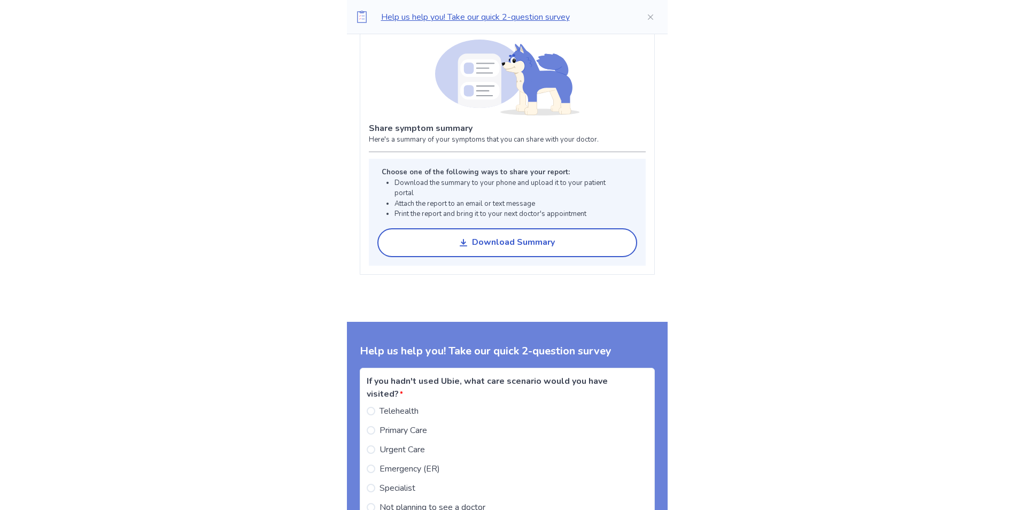
scroll to position [2672, 0]
